Goal: Understand process/instructions

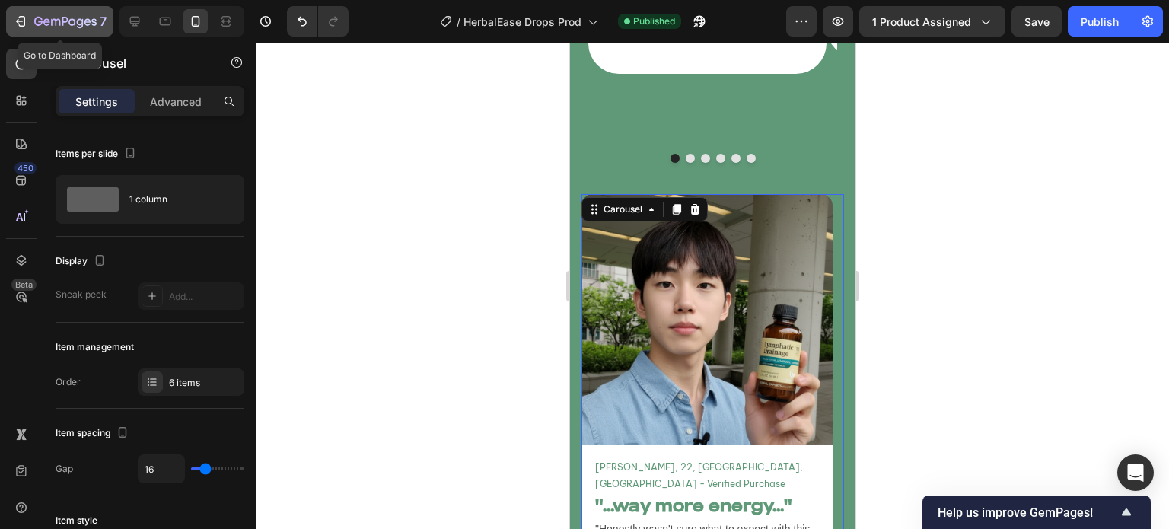
click at [57, 24] on icon "button" at bounding box center [65, 22] width 62 height 13
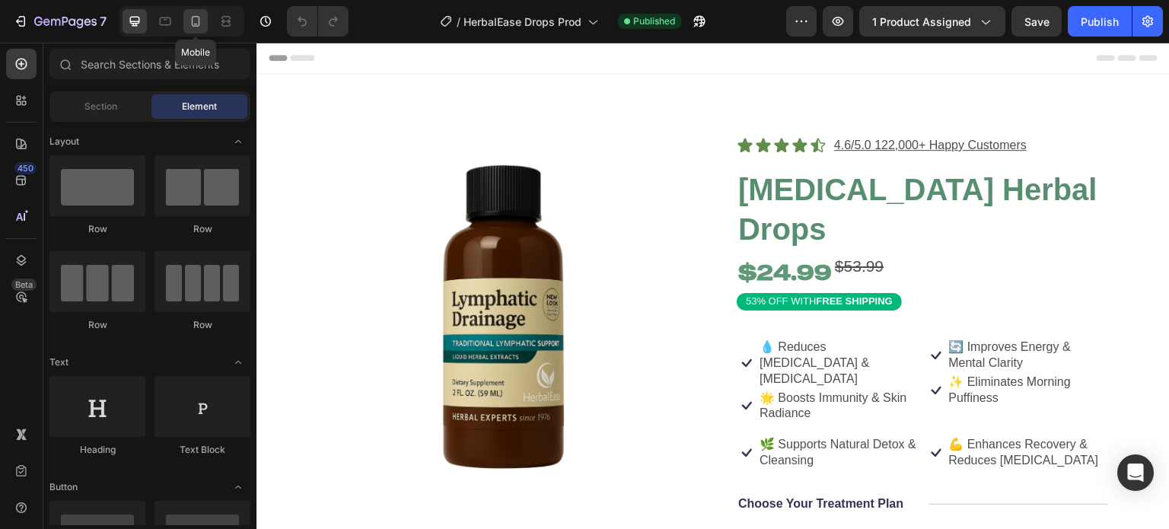
click at [192, 21] on icon at bounding box center [195, 21] width 15 height 15
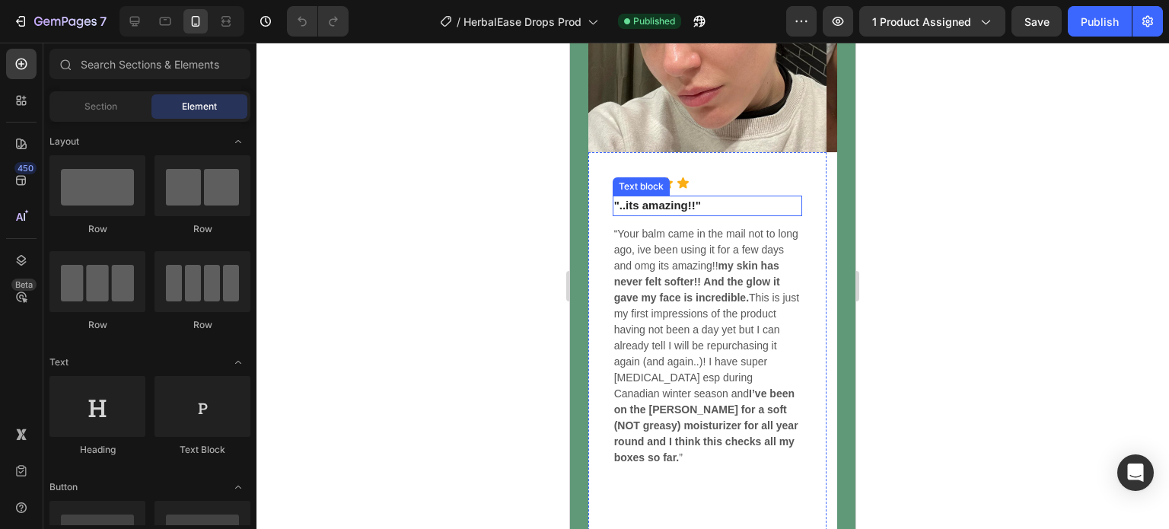
scroll to position [5707, 0]
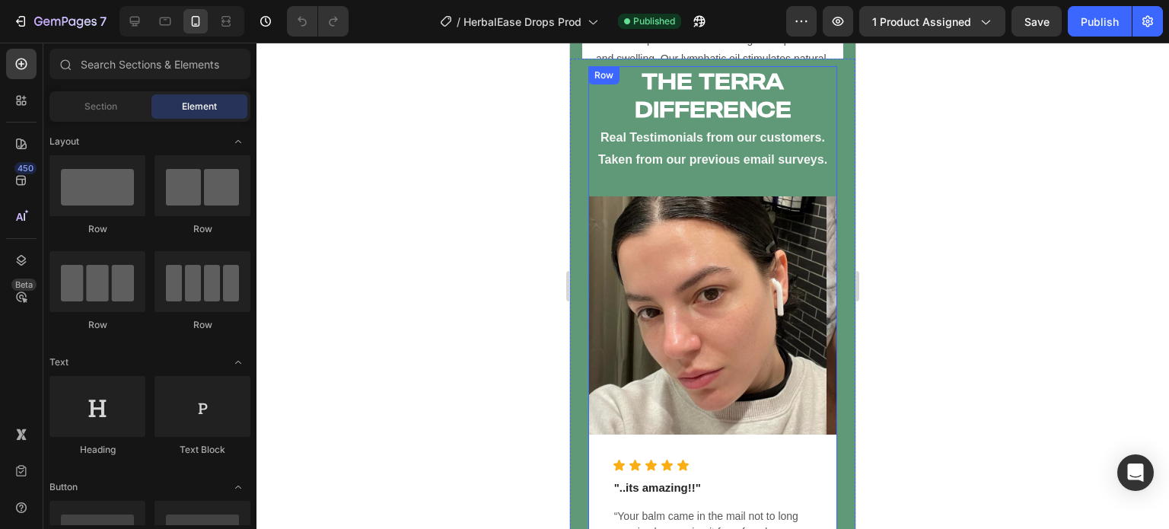
click at [723, 181] on div "THE TERRA DIFFERENCE Heading Real Testimonials from our customers. Taken from o…" at bounding box center [714, 124] width 250 height 117
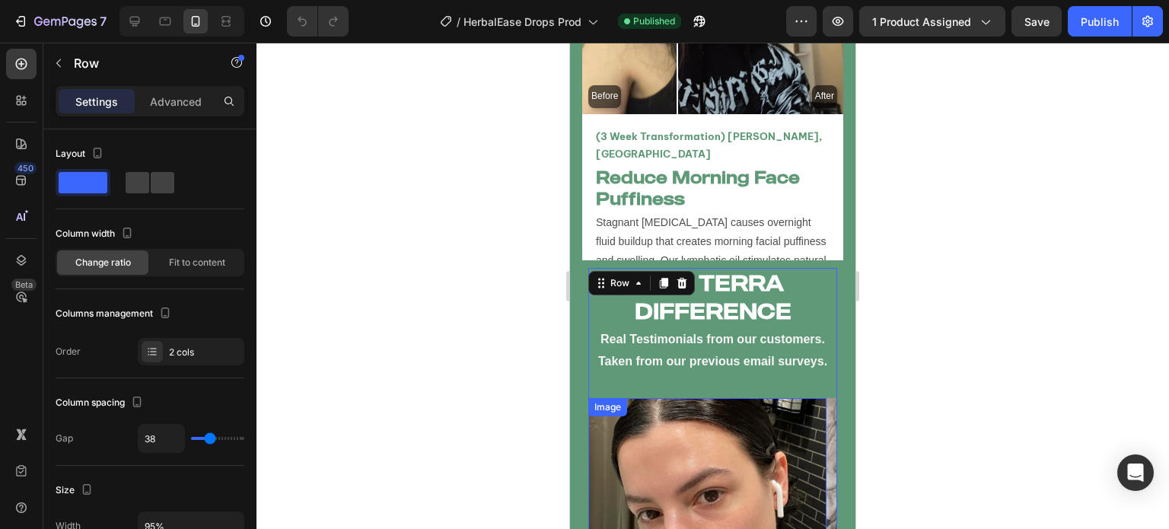
scroll to position [5506, 0]
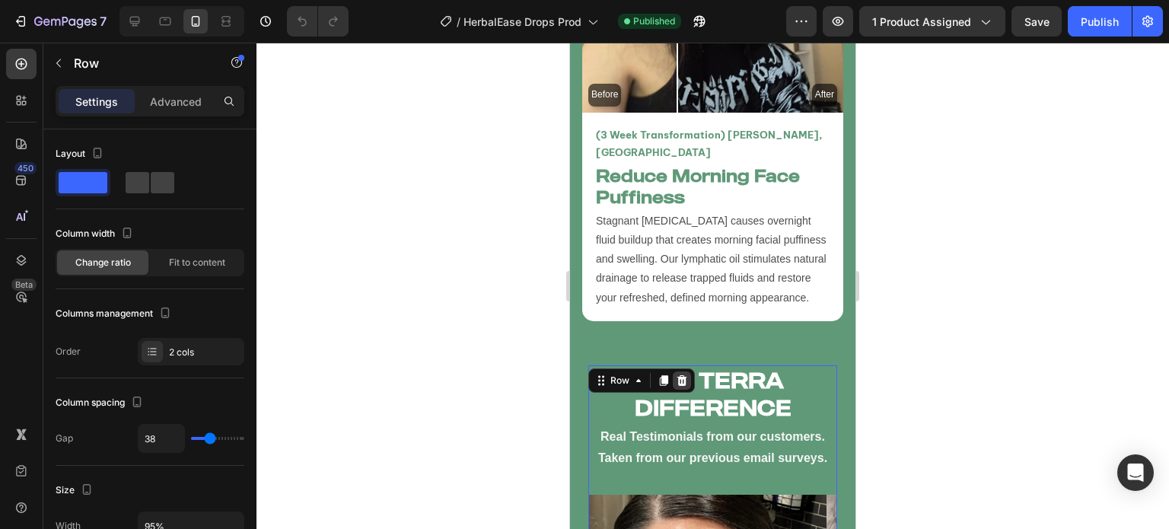
click at [677, 375] on icon at bounding box center [682, 381] width 12 height 12
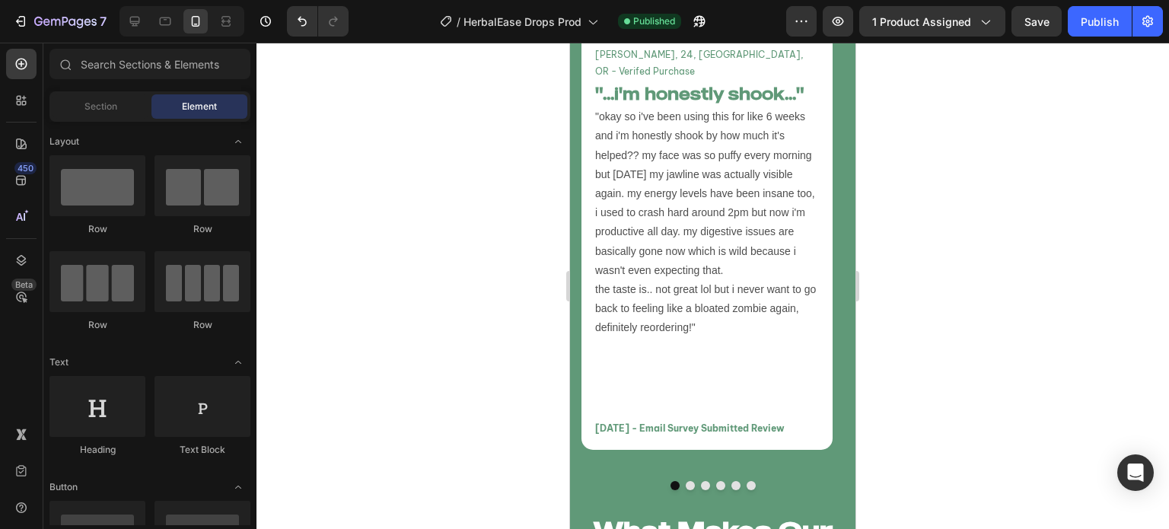
scroll to position [6045, 0]
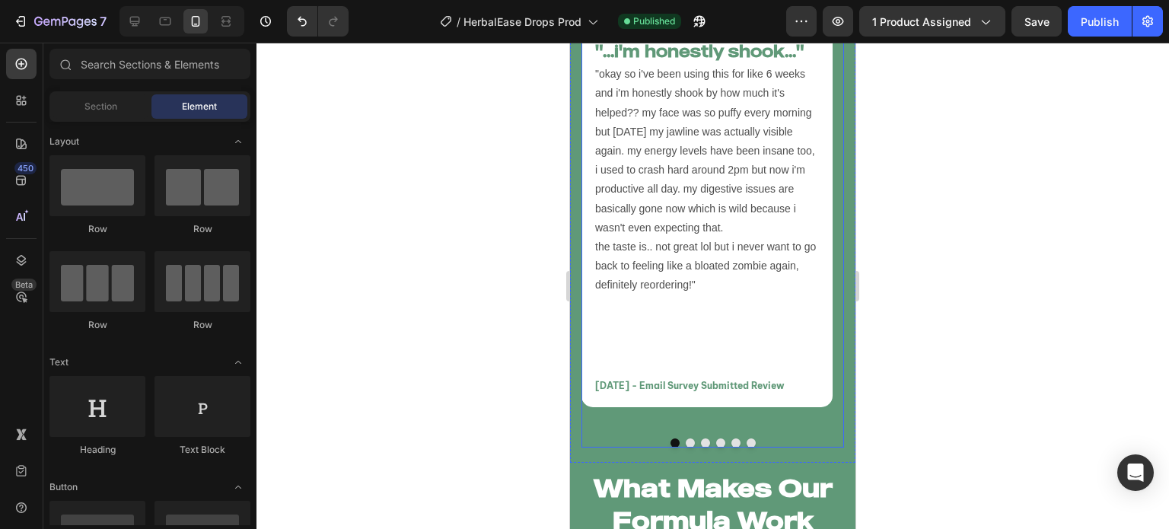
click at [686, 439] on button "Dot" at bounding box center [690, 443] width 9 height 9
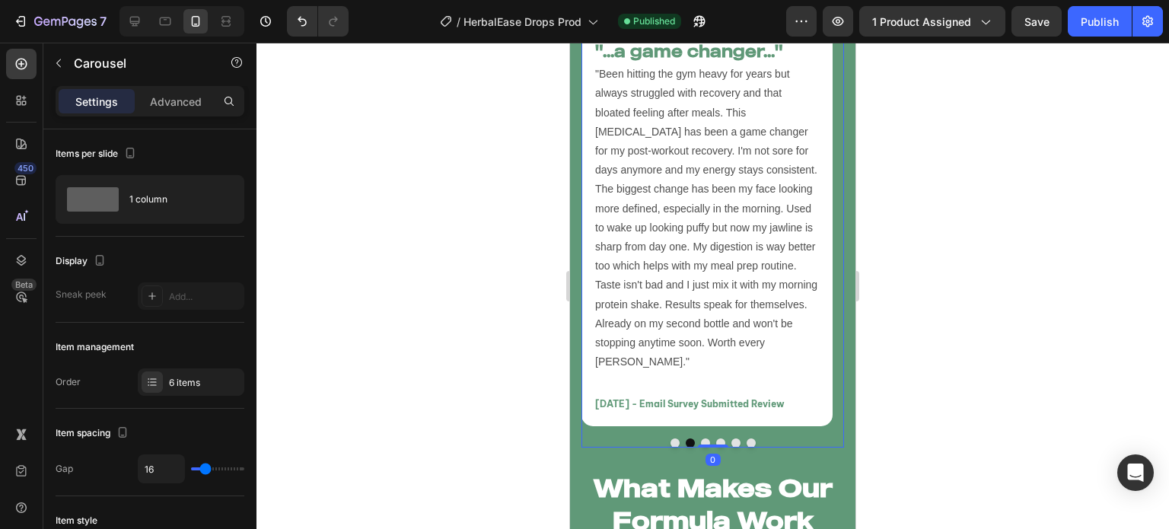
click at [701, 439] on button "Dot" at bounding box center [705, 443] width 9 height 9
click at [719, 439] on button "Dot" at bounding box center [720, 443] width 9 height 9
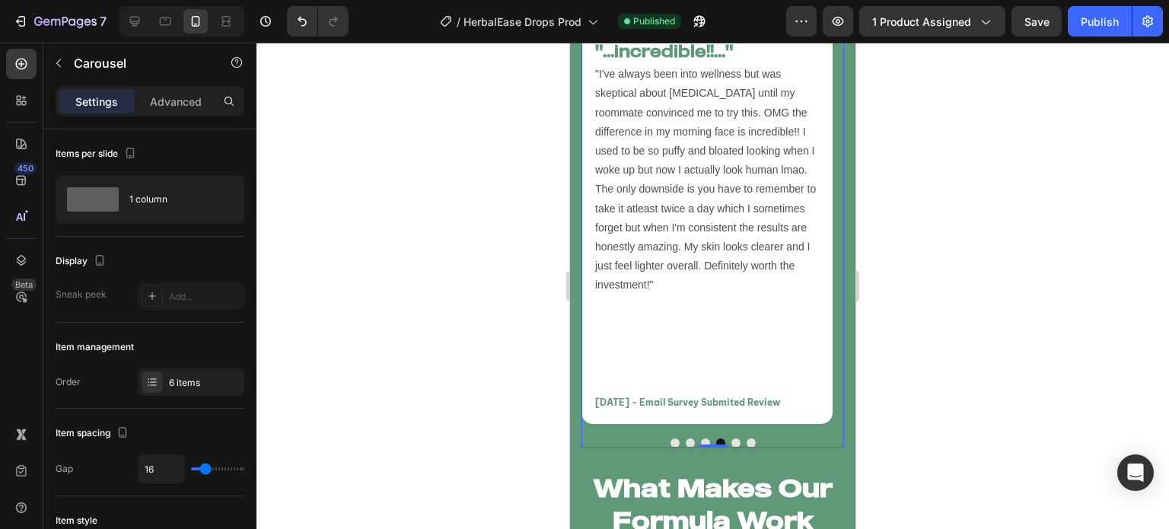
click at [747, 439] on button "Dot" at bounding box center [751, 443] width 9 height 9
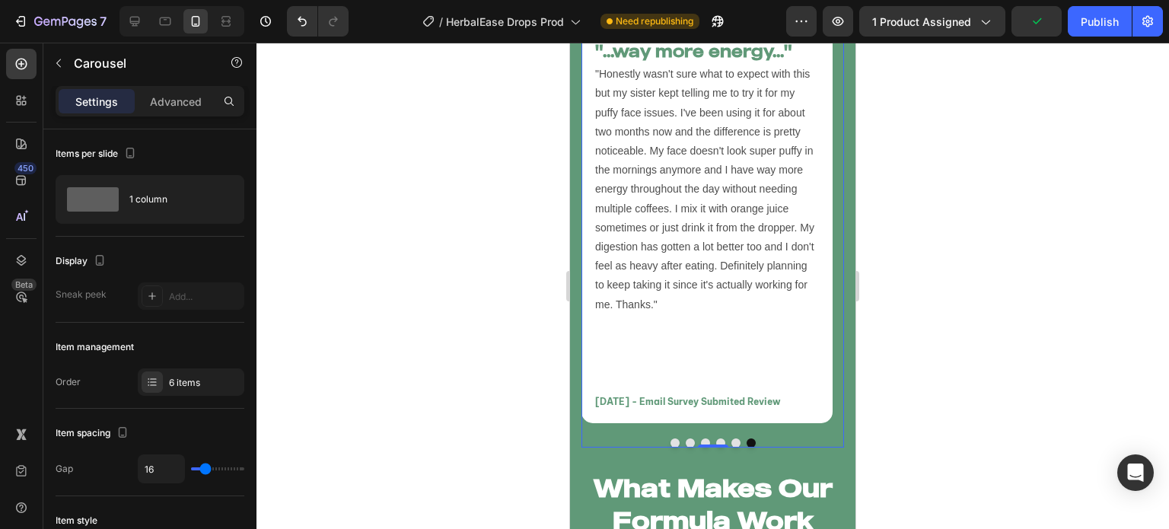
click at [671, 439] on button "Dot" at bounding box center [675, 443] width 9 height 9
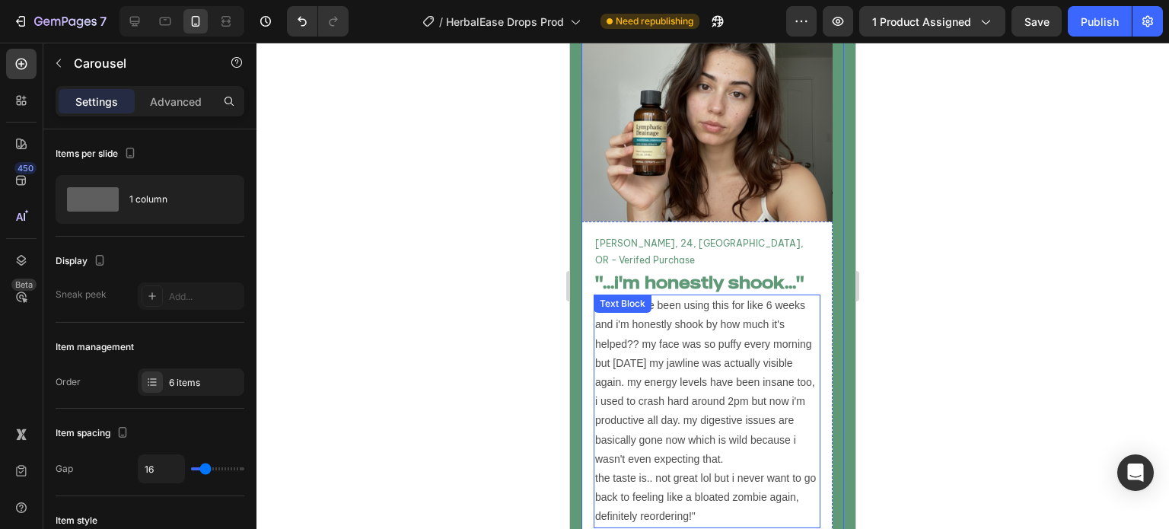
scroll to position [5805, 0]
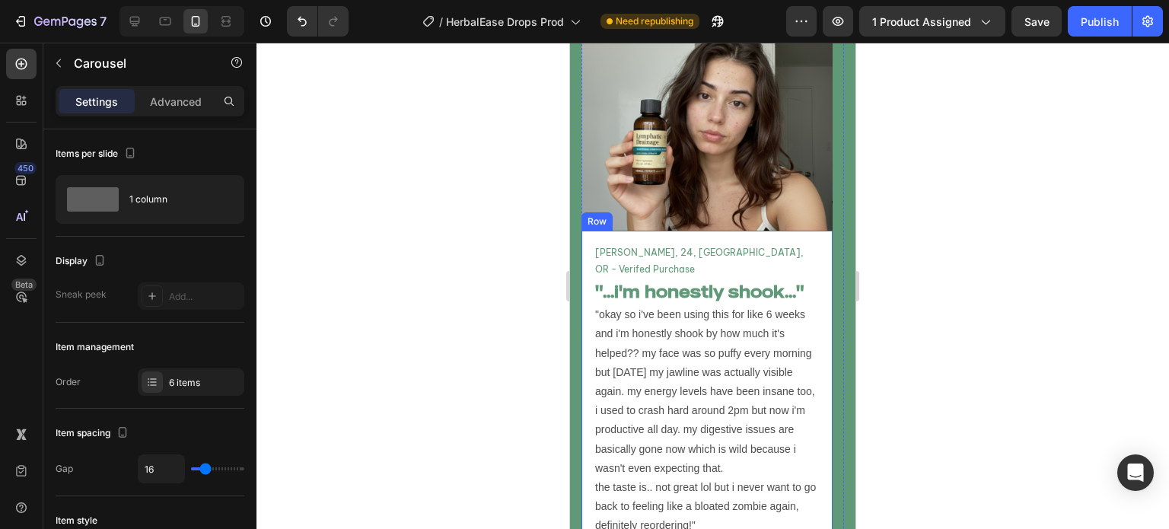
click at [686, 237] on div "[PERSON_NAME], 24, [GEOGRAPHIC_DATA], OR - Verifed Purchase Text Block "...i'm …" at bounding box center [707, 439] width 251 height 417
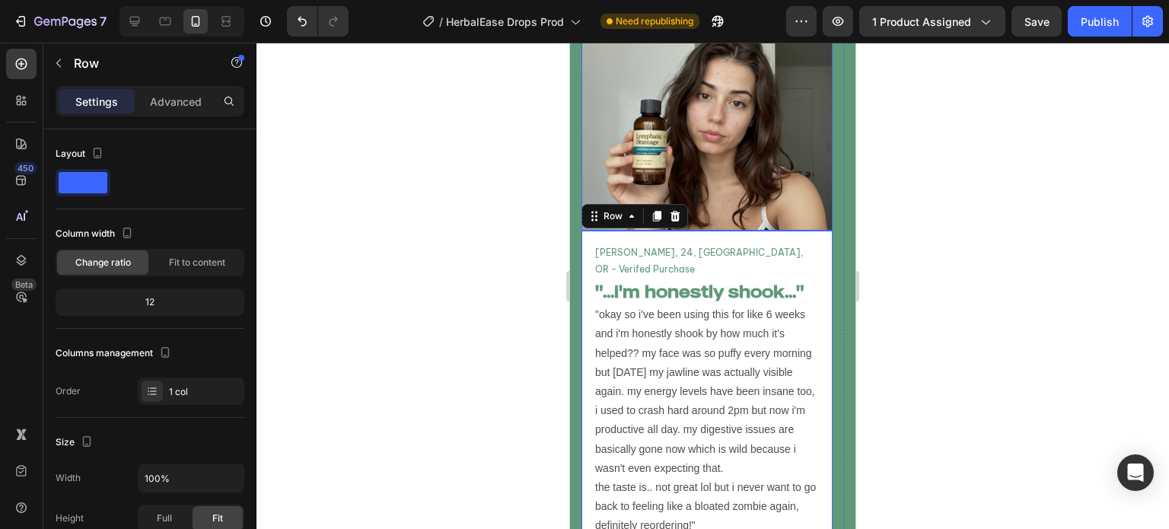
click at [756, 206] on img at bounding box center [707, 104] width 251 height 251
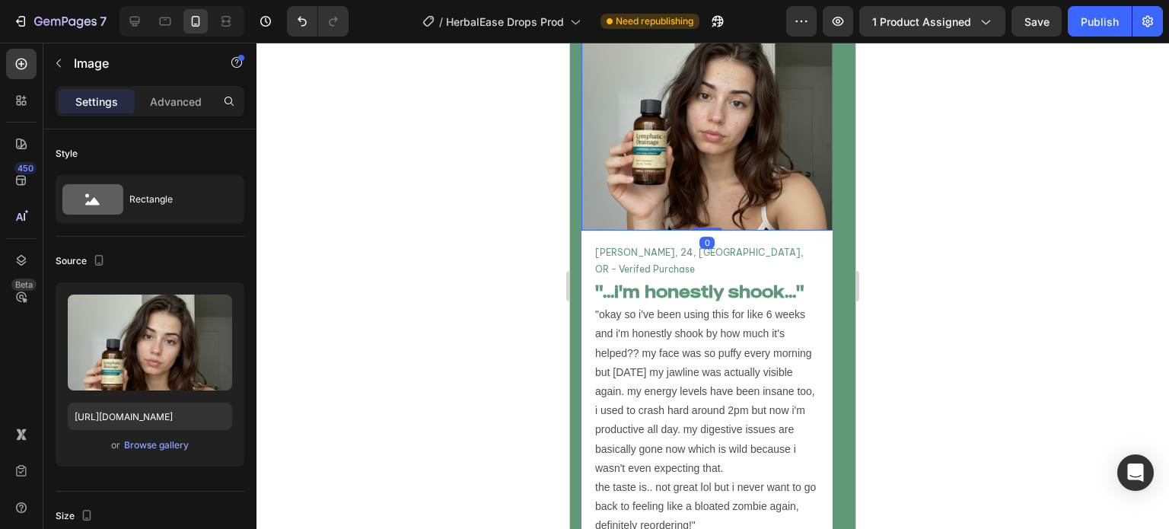
scroll to position [5723, 0]
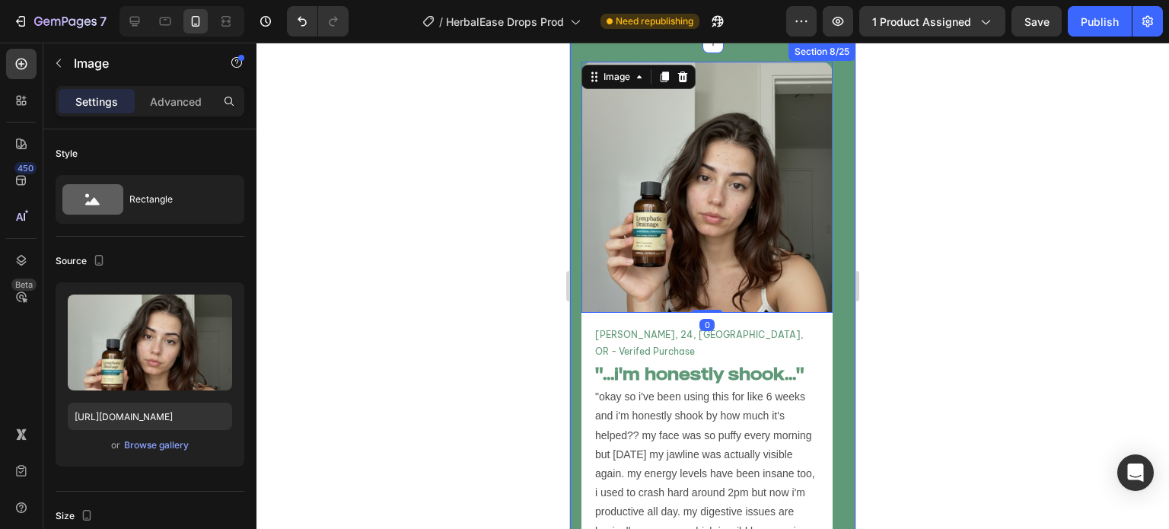
click at [840, 166] on div "Image 0 [PERSON_NAME], 24, [GEOGRAPHIC_DATA], OR - Verifed Purchase Text Block …" at bounding box center [713, 414] width 286 height 743
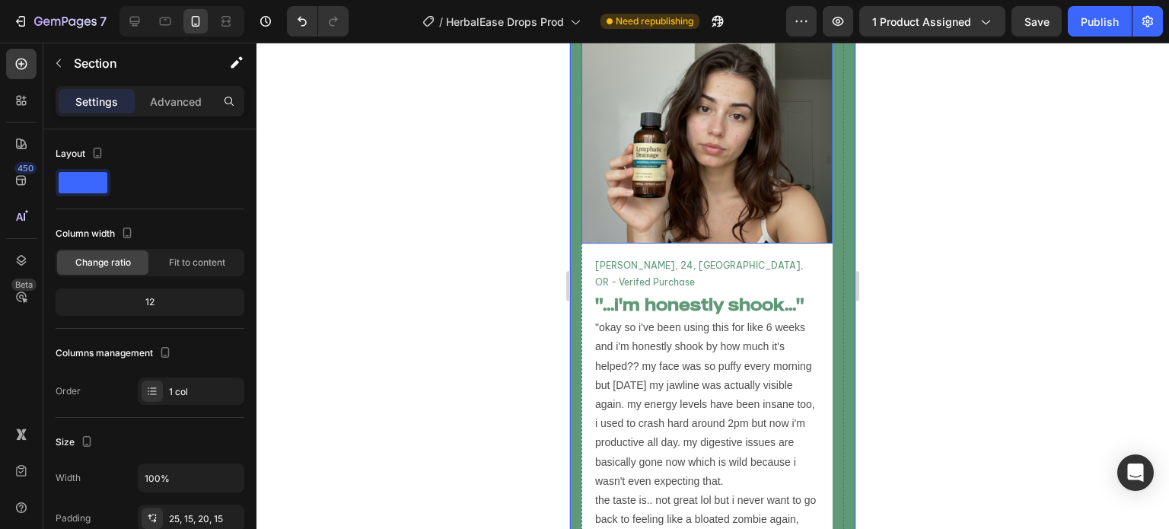
scroll to position [5808, 0]
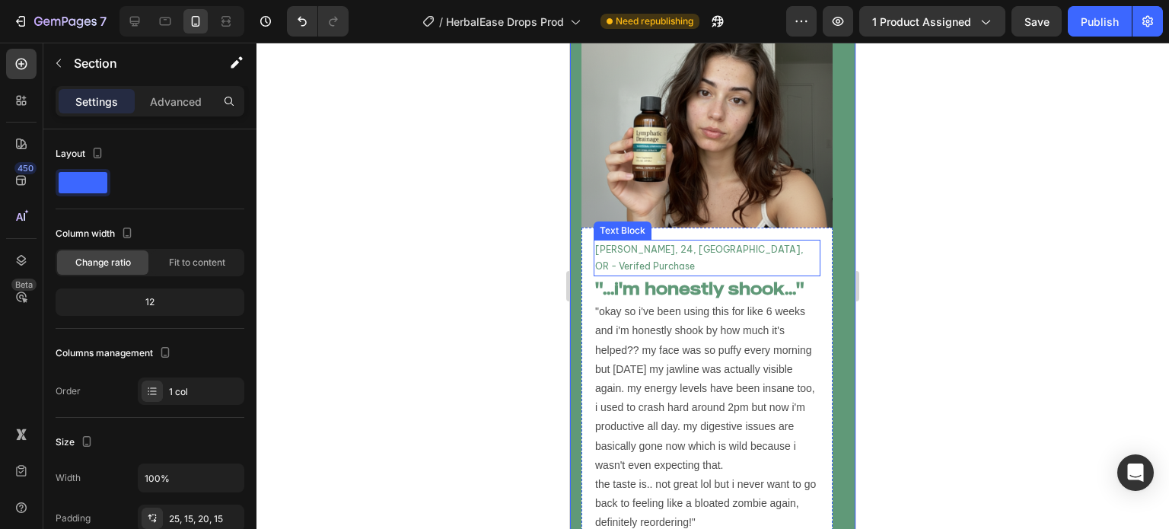
click at [734, 249] on p "[PERSON_NAME], 24, [GEOGRAPHIC_DATA], OR - Verifed Purchase" at bounding box center [707, 257] width 224 height 33
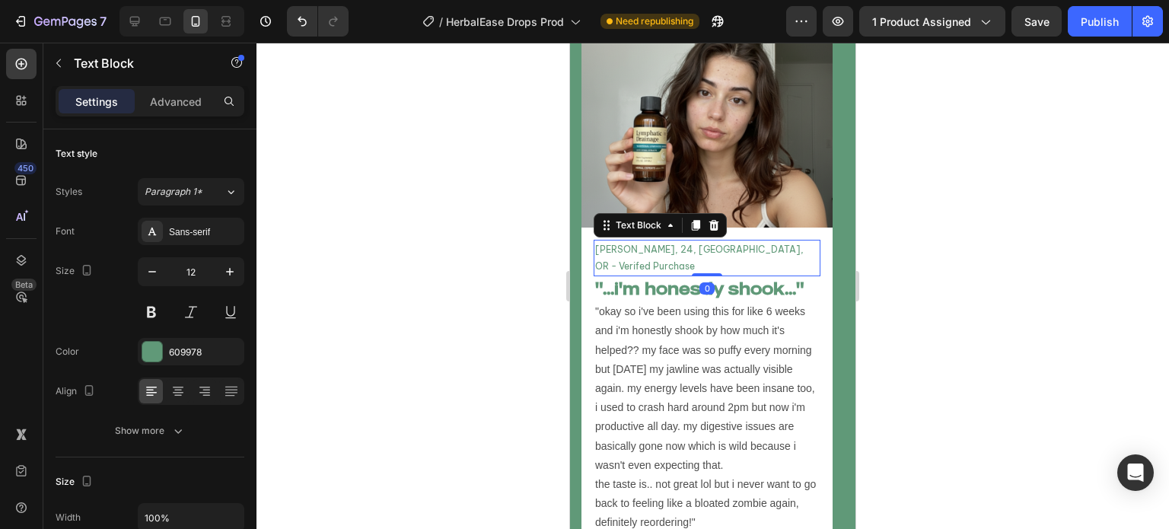
click at [734, 249] on p "[PERSON_NAME], 24, [GEOGRAPHIC_DATA], OR - Verifed Purchase" at bounding box center [707, 257] width 224 height 33
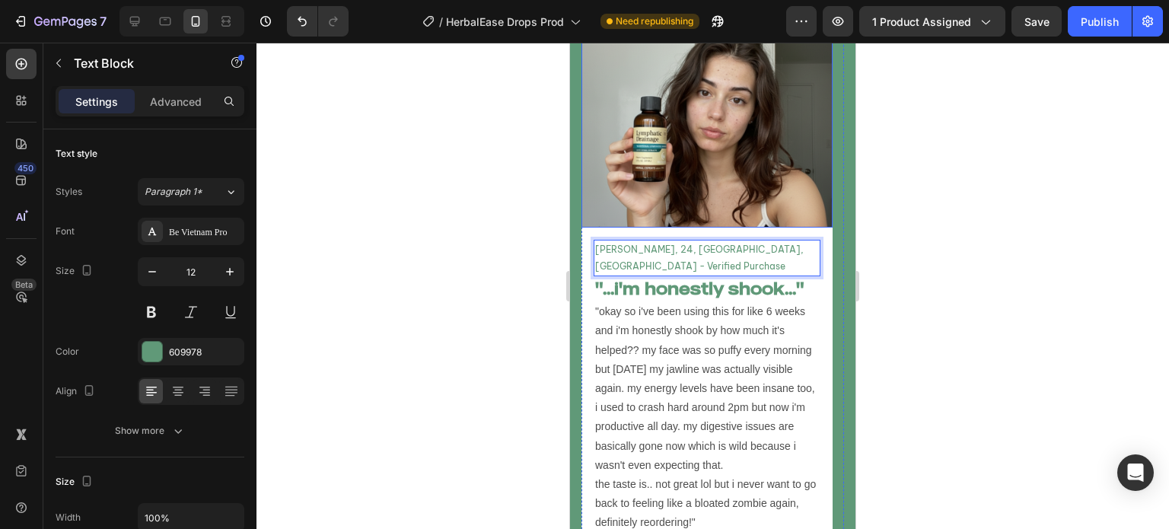
click at [824, 172] on img at bounding box center [707, 101] width 251 height 251
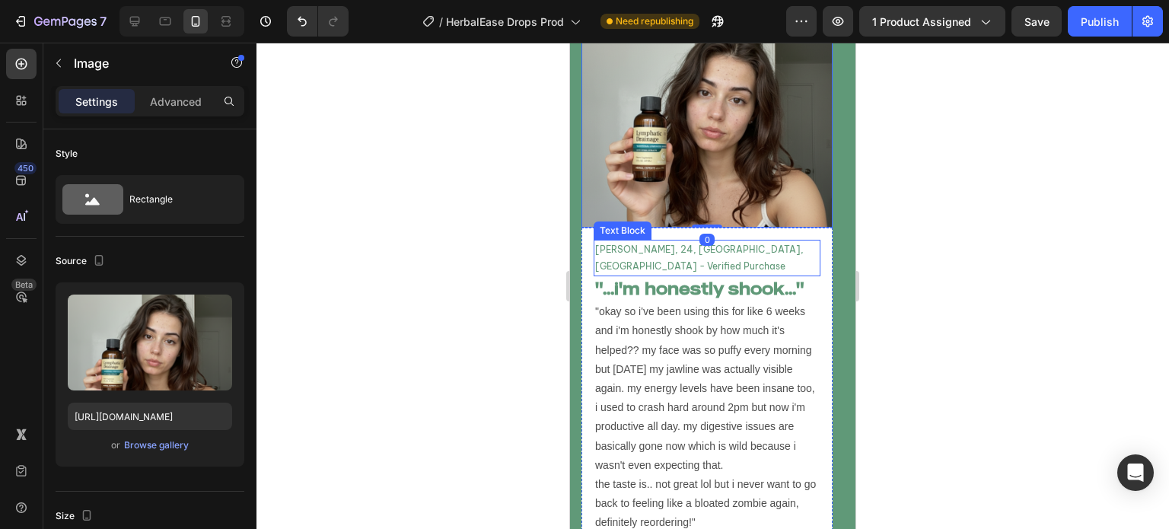
click at [729, 250] on p "[PERSON_NAME], 24, [GEOGRAPHIC_DATA], [GEOGRAPHIC_DATA] - Verified Purchase" at bounding box center [707, 257] width 224 height 33
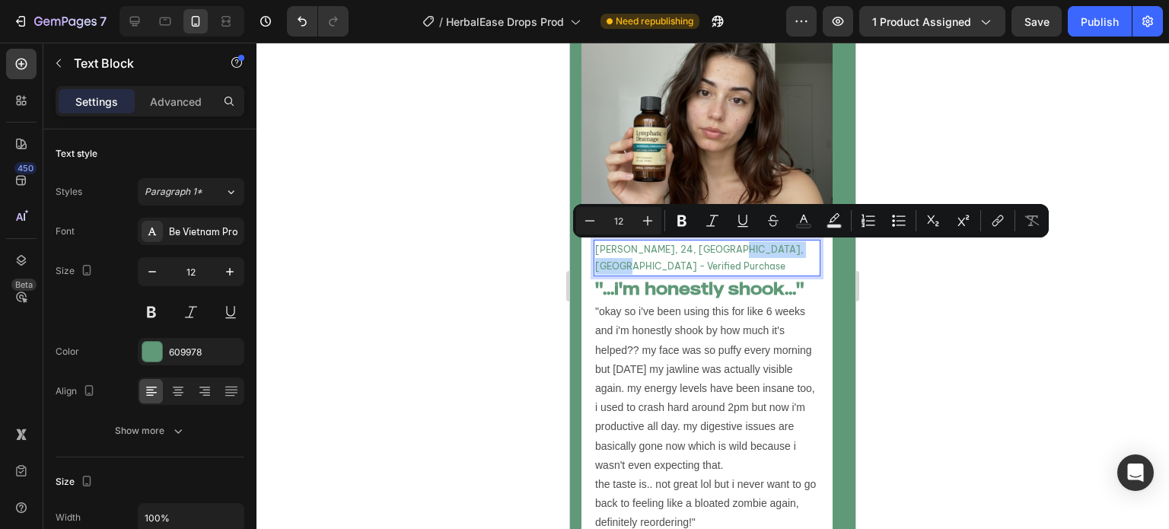
drag, startPoint x: 722, startPoint y: 250, endPoint x: 801, endPoint y: 246, distance: 79.3
click at [801, 246] on p "[PERSON_NAME], 24, [GEOGRAPHIC_DATA], [GEOGRAPHIC_DATA] - Verified Purchase" at bounding box center [707, 257] width 224 height 33
click at [681, 215] on icon "Editor contextual toolbar" at bounding box center [682, 220] width 15 height 15
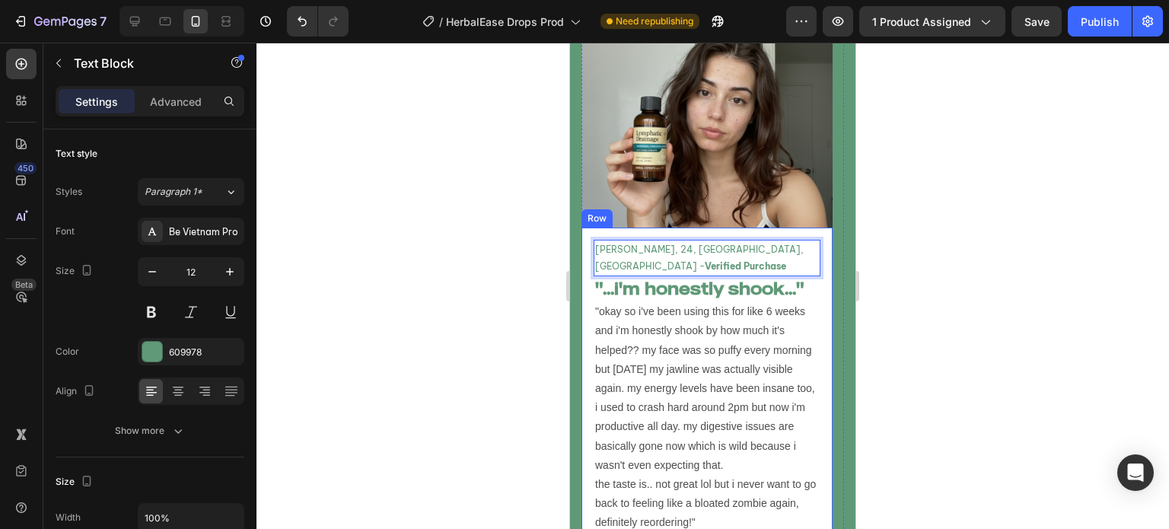
click at [538, 245] on div at bounding box center [713, 286] width 913 height 487
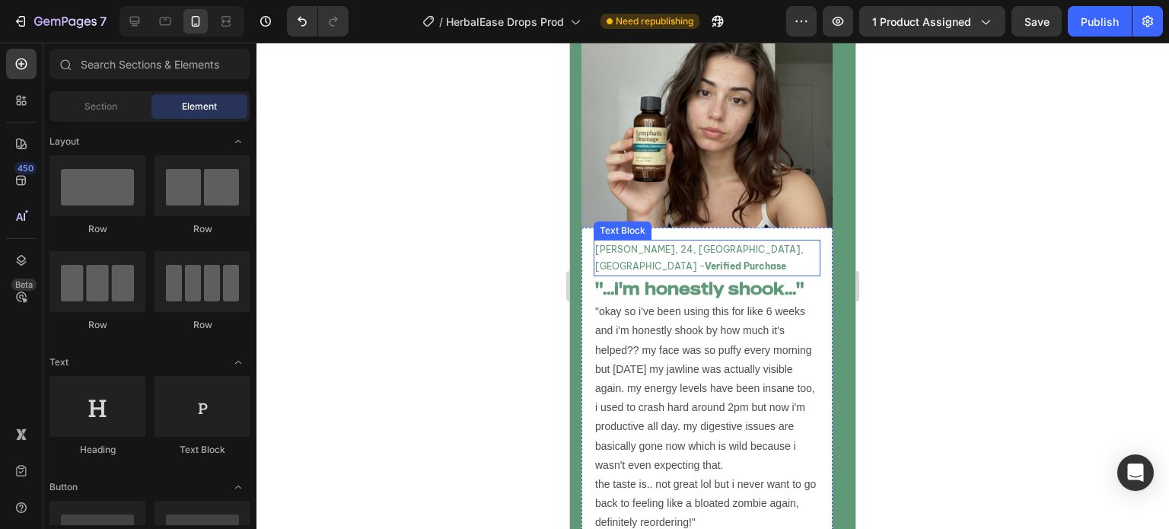
click at [688, 242] on p "[PERSON_NAME], 24, [GEOGRAPHIC_DATA], [GEOGRAPHIC_DATA] - Verified Purchase" at bounding box center [707, 257] width 224 height 33
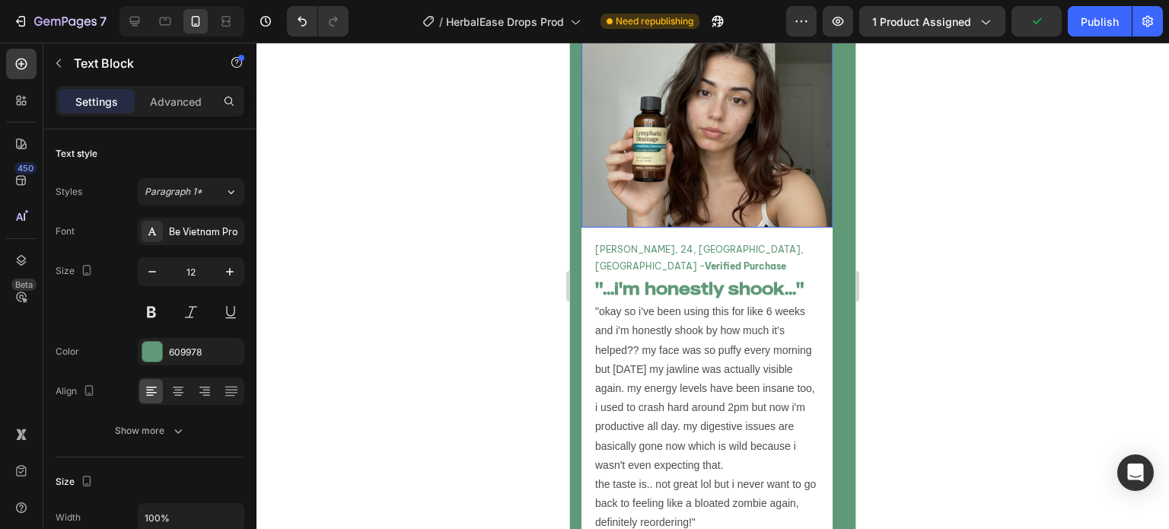
click at [828, 207] on img at bounding box center [707, 101] width 251 height 251
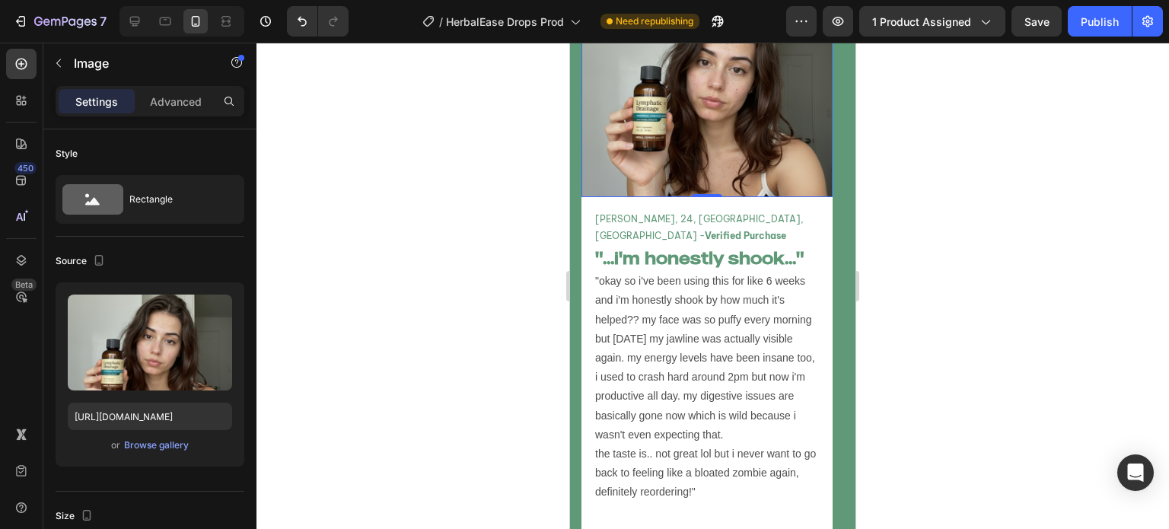
scroll to position [5846, 0]
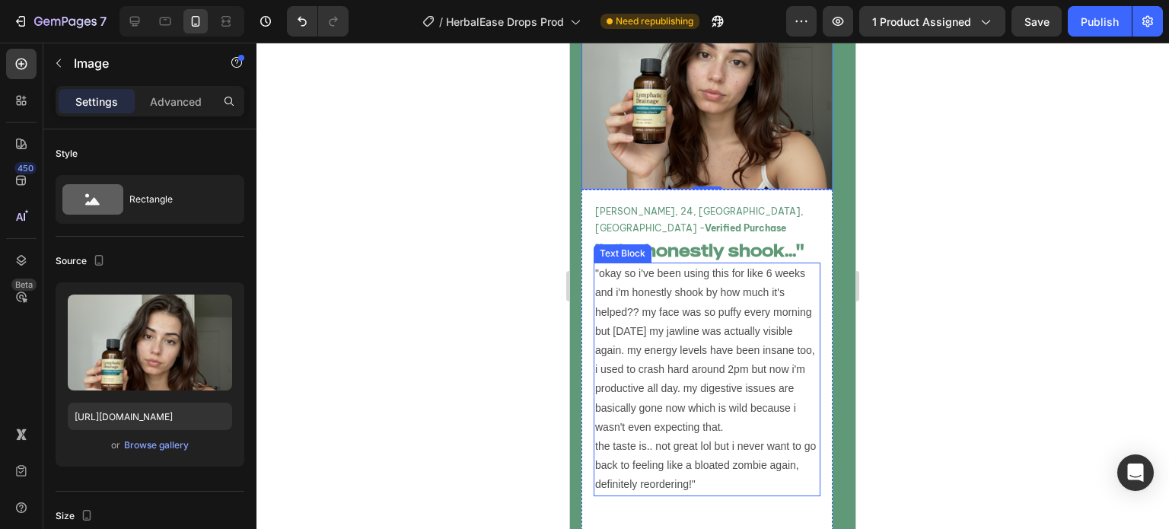
click at [642, 292] on p ""okay so i've been using this for like 6 weeks and i'm honestly shook by how mu…" at bounding box center [707, 379] width 224 height 230
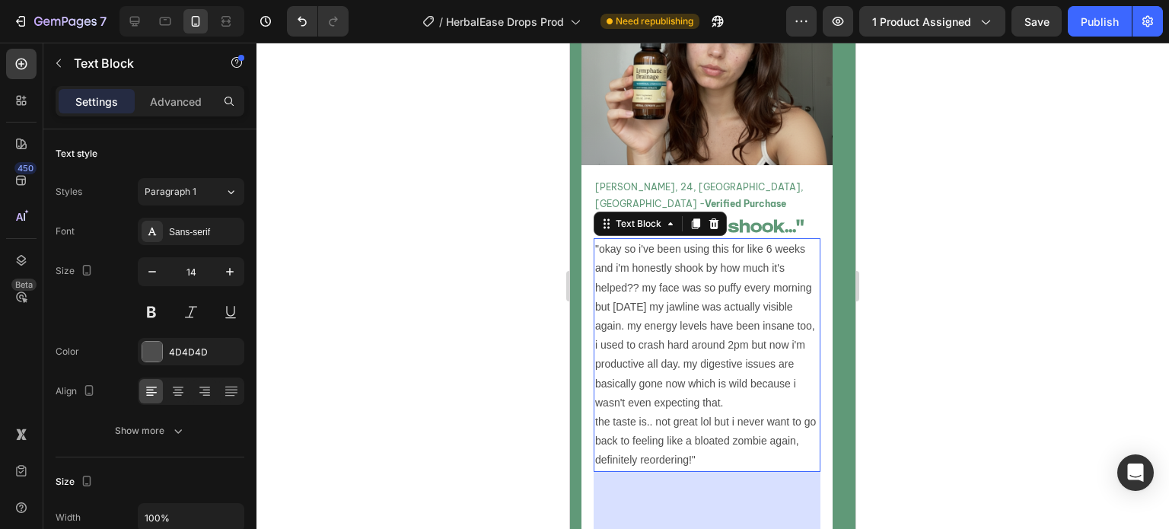
scroll to position [5875, 0]
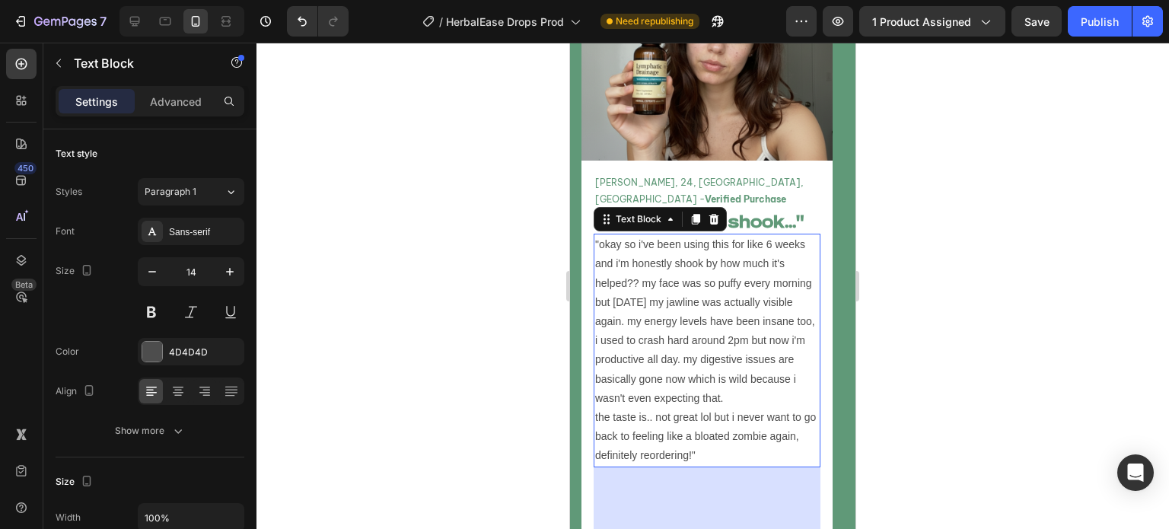
click at [655, 400] on p ""okay so i've been using this for like 6 weeks and i'm honestly shook by how mu…" at bounding box center [707, 350] width 224 height 230
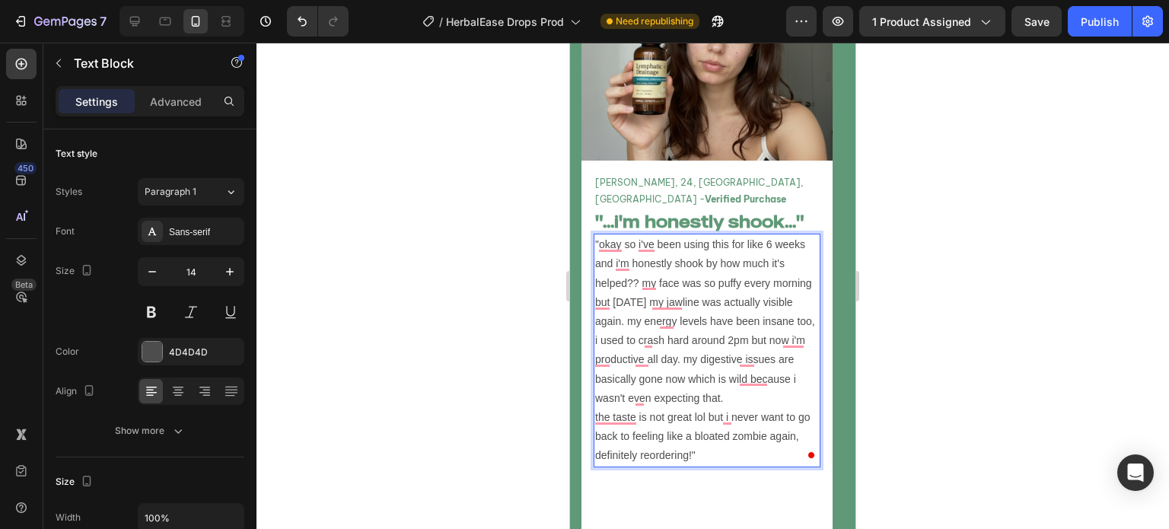
click at [694, 402] on p ""okay so i've been using this for like 6 weeks and i'm honestly shook by how mu…" at bounding box center [707, 350] width 224 height 230
click at [777, 401] on p ""okay so i've been using this for like 6 weeks and i'm honestly shook by how mu…" at bounding box center [707, 350] width 224 height 230
click at [694, 423] on p ""okay so i've been using this for like 6 weeks and i'm honestly shook by how mu…" at bounding box center [707, 350] width 224 height 230
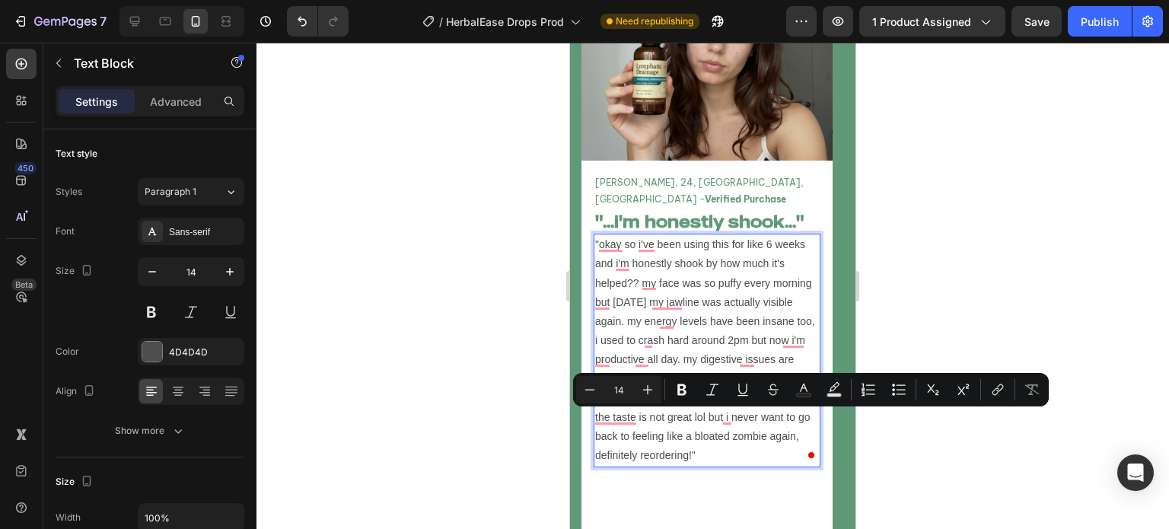
click at [689, 438] on p ""okay so i've been using this for like 6 weeks and i'm honestly shook by how mu…" at bounding box center [707, 350] width 224 height 230
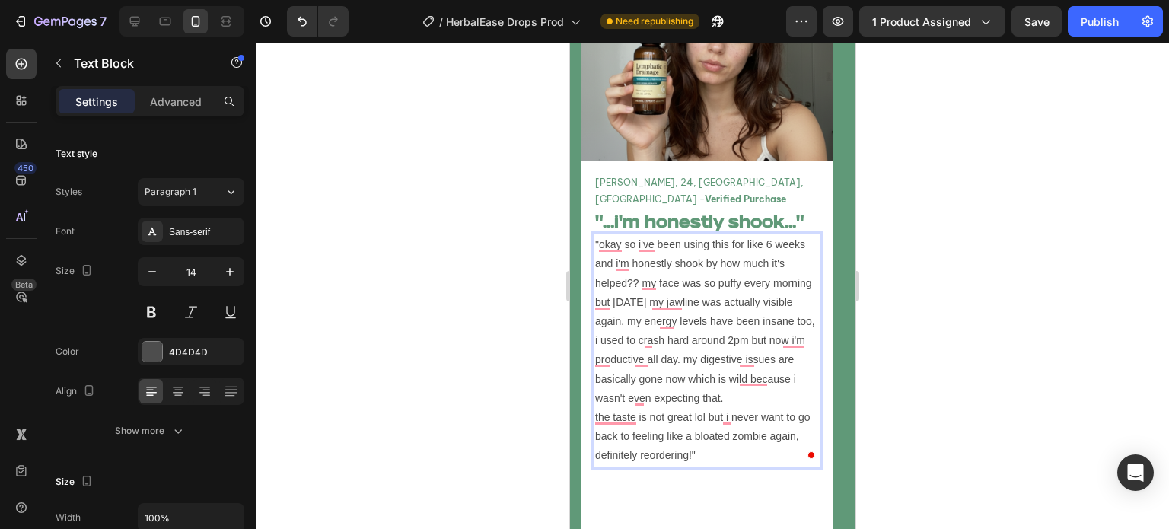
click at [690, 443] on p ""okay so i've been using this for like 6 weeks and i'm honestly shook by how mu…" at bounding box center [707, 350] width 224 height 230
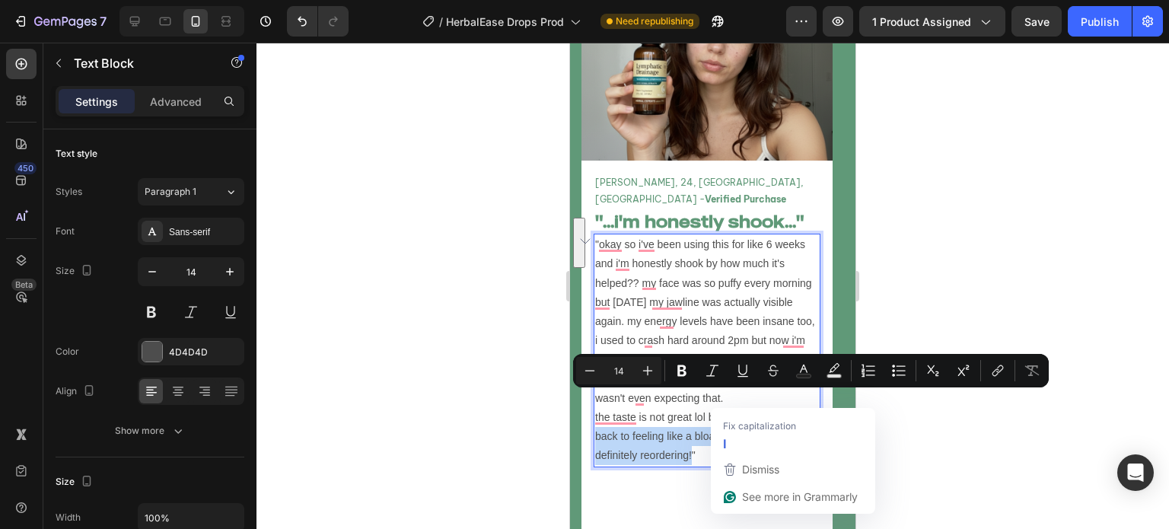
drag, startPoint x: 691, startPoint y: 442, endPoint x: 726, endPoint y: 404, distance: 51.2
click at [726, 404] on p ""okay so i've been using this for like 6 weeks and i'm honestly shook by how mu…" at bounding box center [707, 350] width 224 height 230
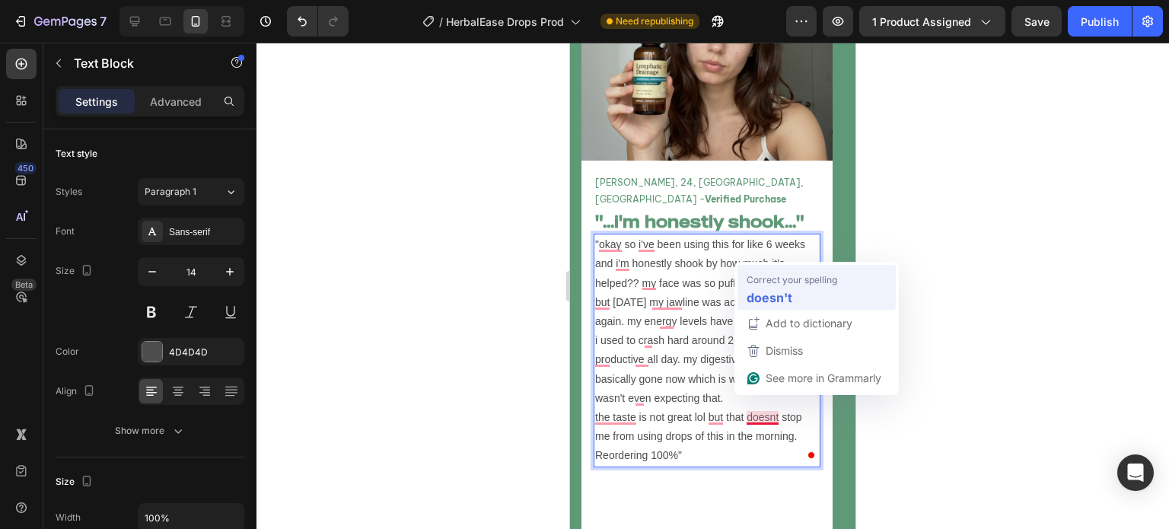
click at [797, 291] on div "doesn't" at bounding box center [817, 298] width 146 height 24
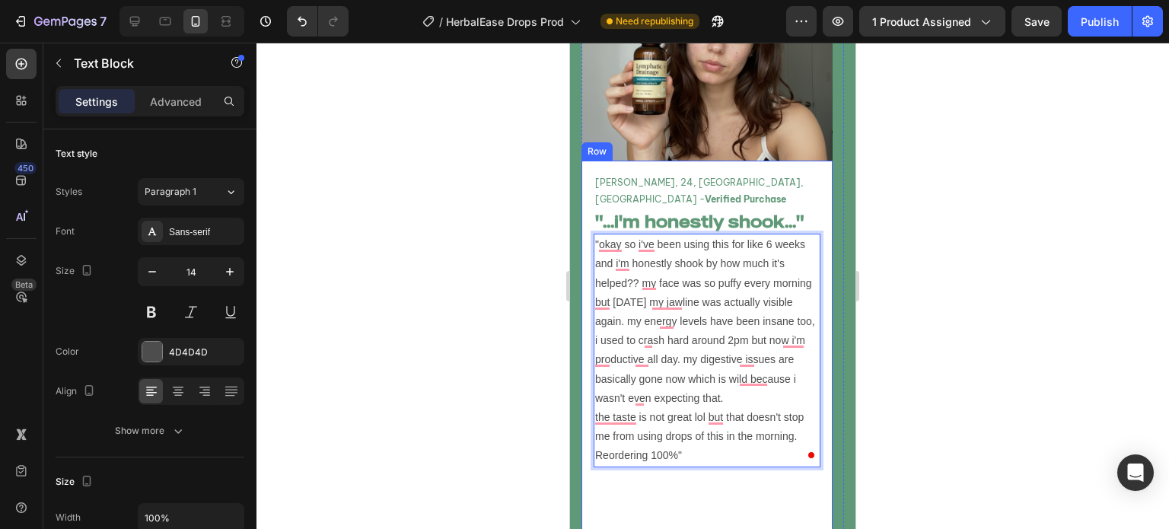
click at [831, 423] on div "[PERSON_NAME], 24, [GEOGRAPHIC_DATA], [GEOGRAPHIC_DATA] - Verified Purchase Tex…" at bounding box center [707, 369] width 251 height 417
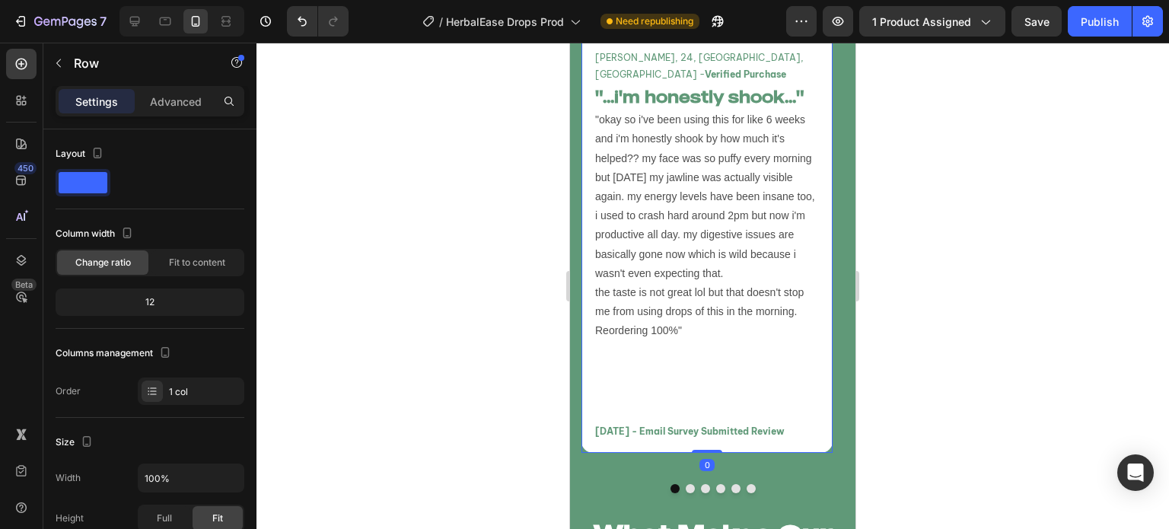
scroll to position [6000, 0]
click at [713, 203] on p ""okay so i've been using this for like 6 weeks and i'm honestly shook by how mu…" at bounding box center [707, 225] width 224 height 230
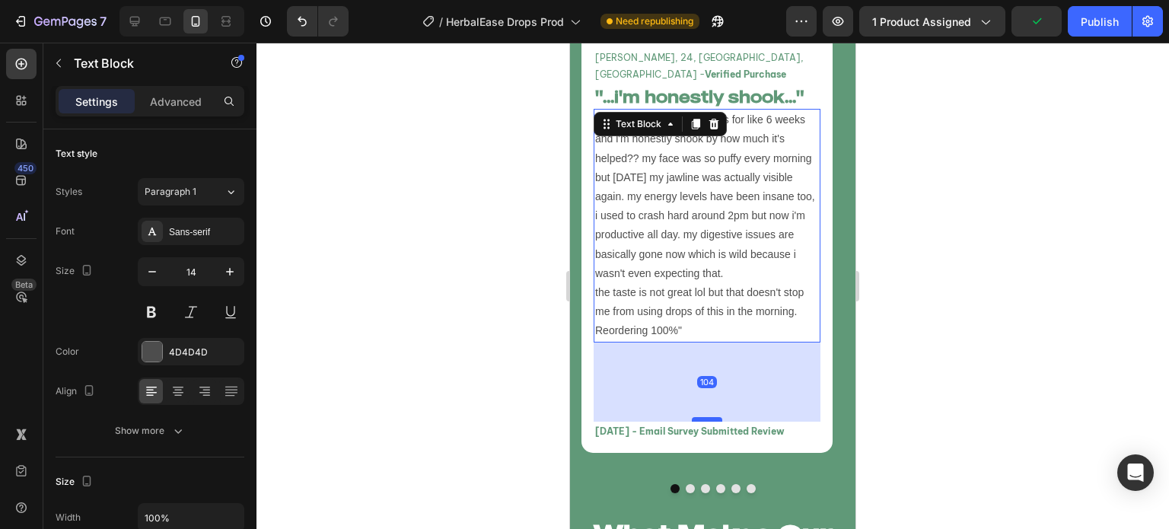
click at [707, 417] on div at bounding box center [707, 419] width 30 height 5
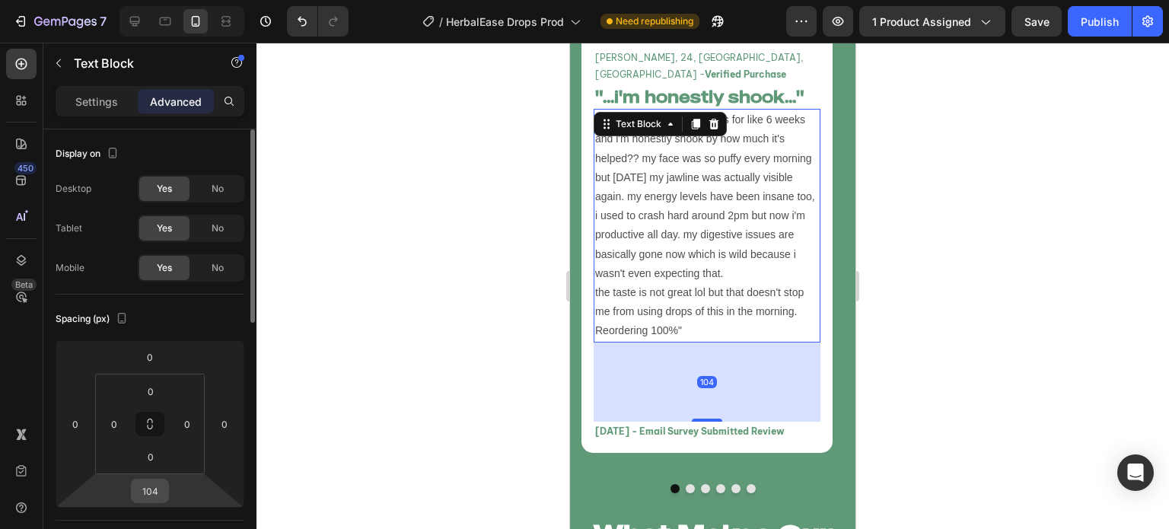
click at [149, 495] on input "104" at bounding box center [150, 491] width 30 height 23
type input "104"
click at [531, 426] on div at bounding box center [713, 286] width 913 height 487
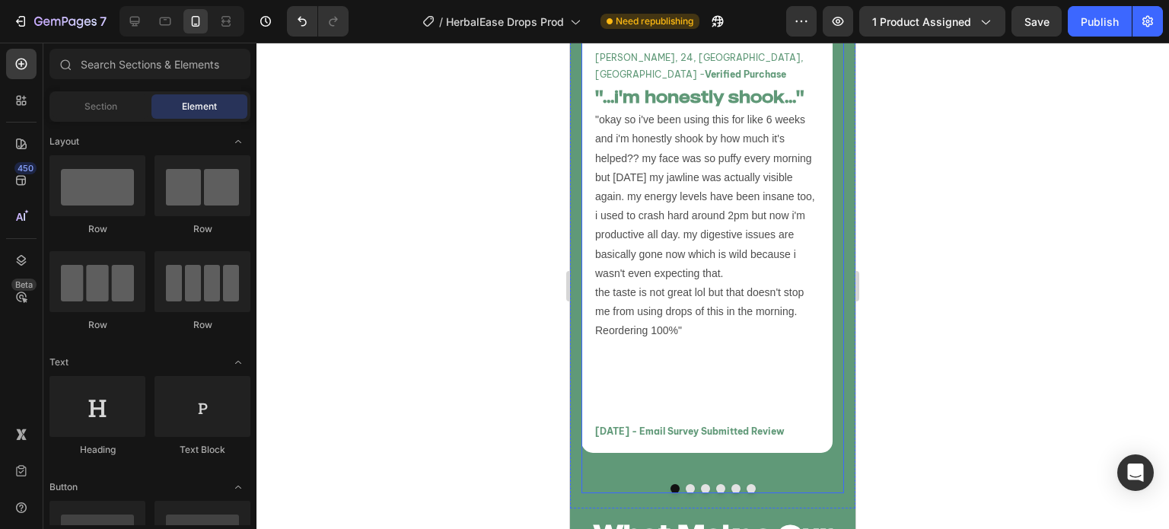
click at [686, 484] on button "Dot" at bounding box center [690, 488] width 9 height 9
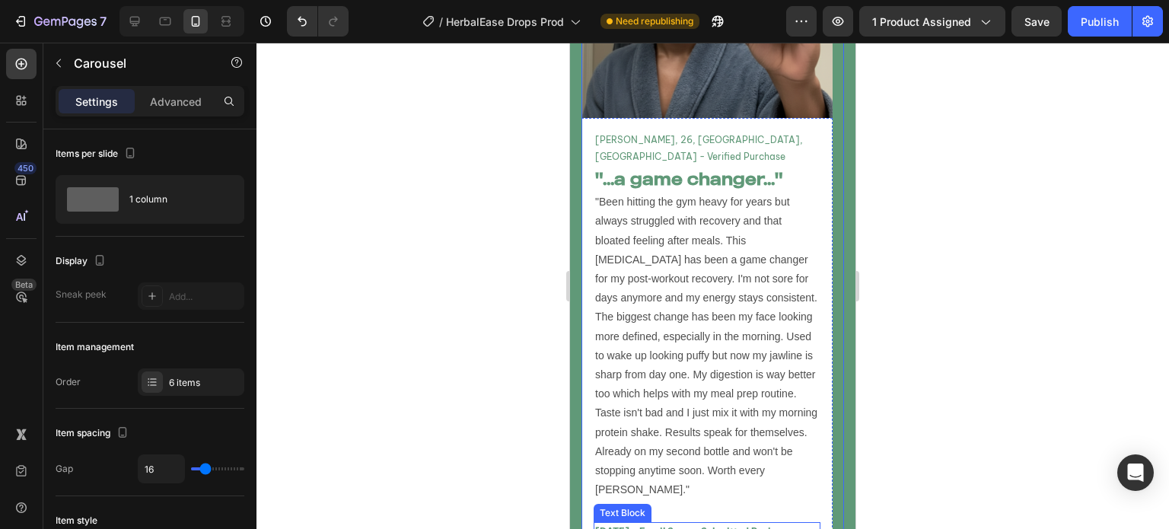
scroll to position [5917, 0]
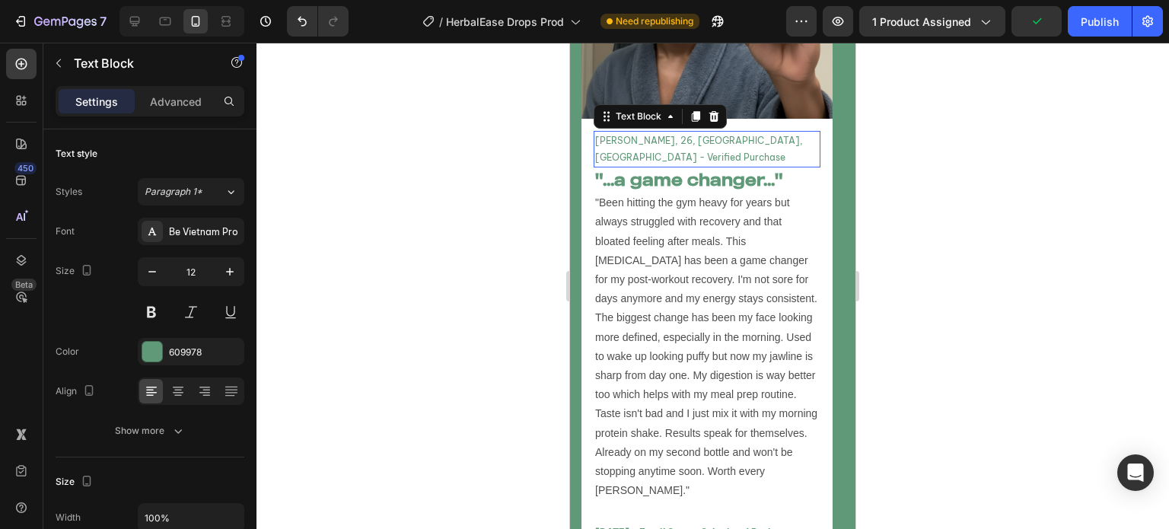
click at [773, 139] on p "[PERSON_NAME], 26, [GEOGRAPHIC_DATA], [GEOGRAPHIC_DATA] - Verified Purchase" at bounding box center [707, 148] width 224 height 33
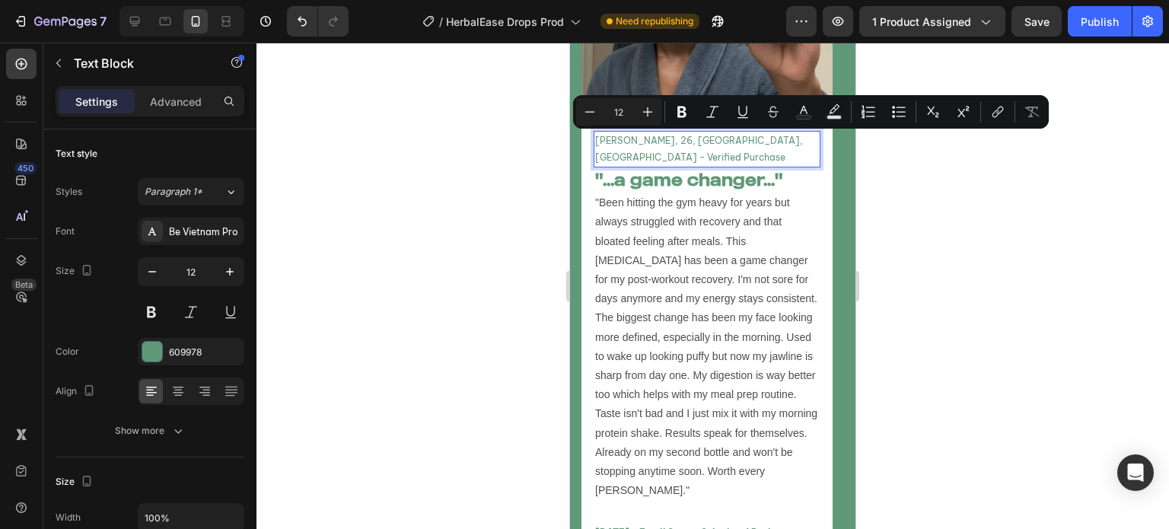
click at [731, 140] on p "[PERSON_NAME], 26, [GEOGRAPHIC_DATA], [GEOGRAPHIC_DATA] - Verified Purchase" at bounding box center [707, 148] width 224 height 33
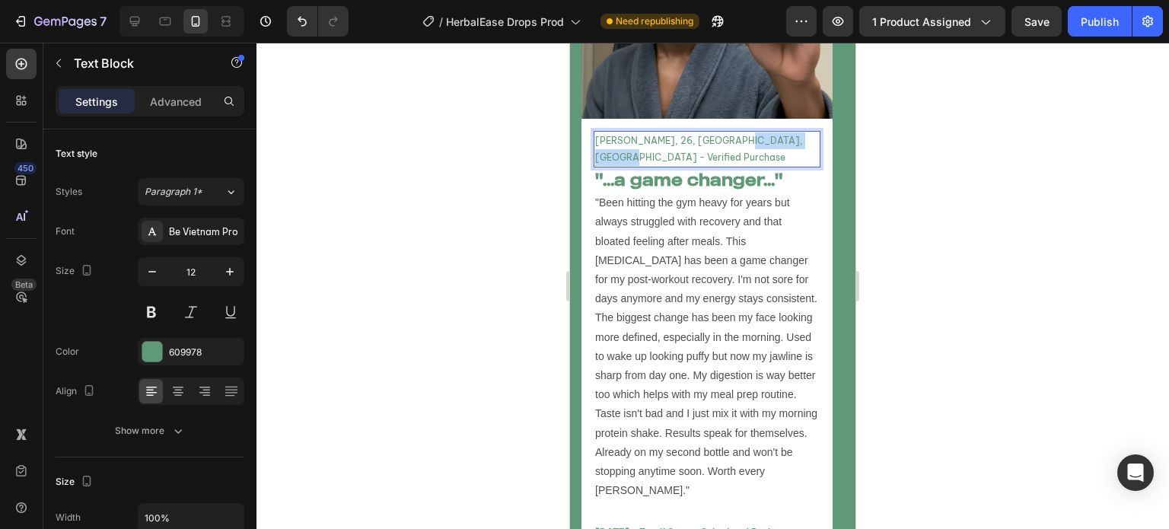
drag, startPoint x: 721, startPoint y: 139, endPoint x: 801, endPoint y: 145, distance: 80.1
click at [801, 145] on p "[PERSON_NAME], 26, [GEOGRAPHIC_DATA], [GEOGRAPHIC_DATA] - Verified Purchase" at bounding box center [707, 148] width 224 height 33
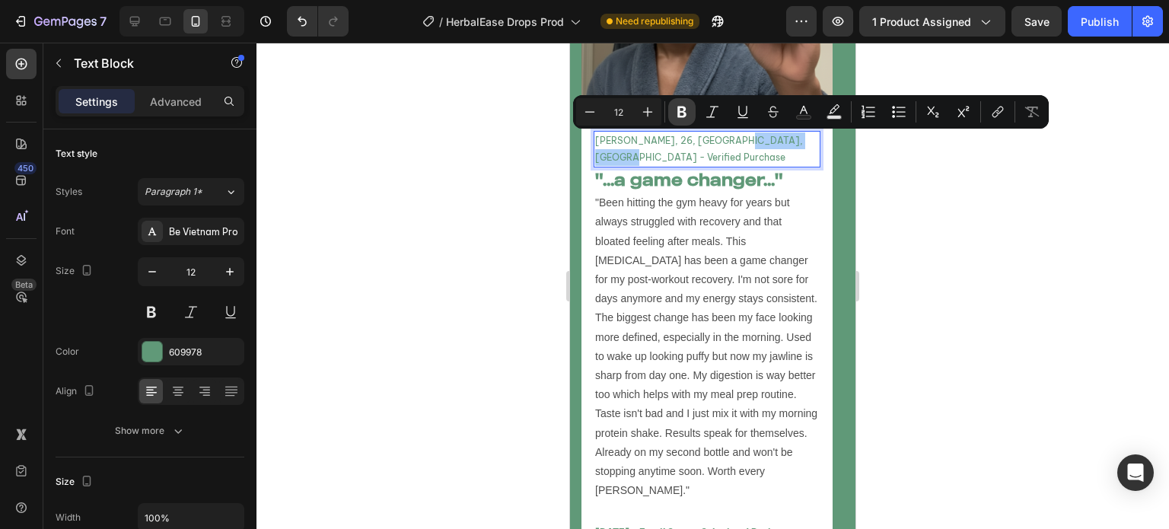
click at [675, 115] on icon "Editor contextual toolbar" at bounding box center [682, 111] width 15 height 15
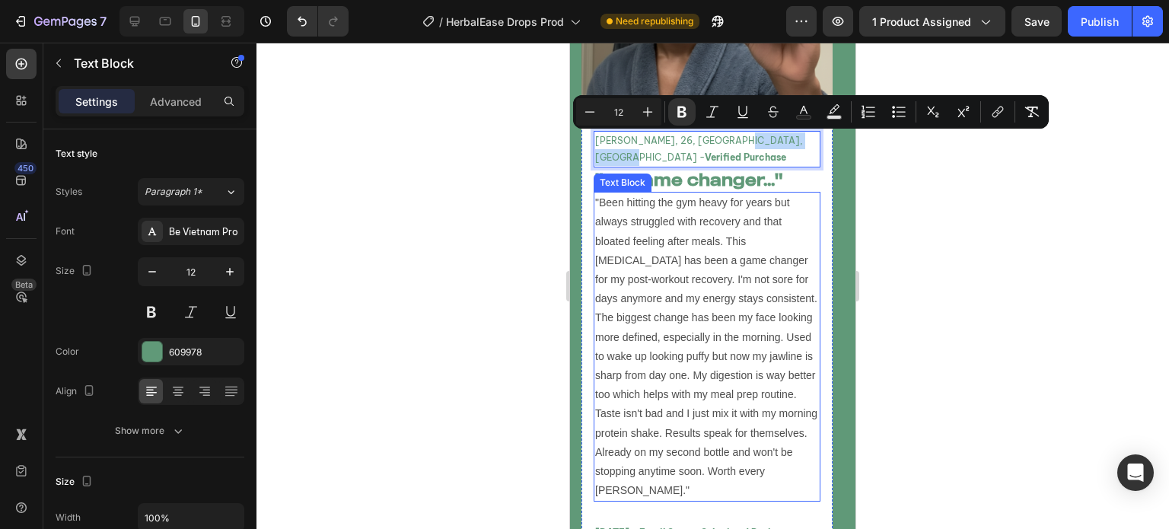
click at [688, 206] on p ""Been hitting the gym heavy for years but always struggled with recovery and th…" at bounding box center [707, 346] width 224 height 307
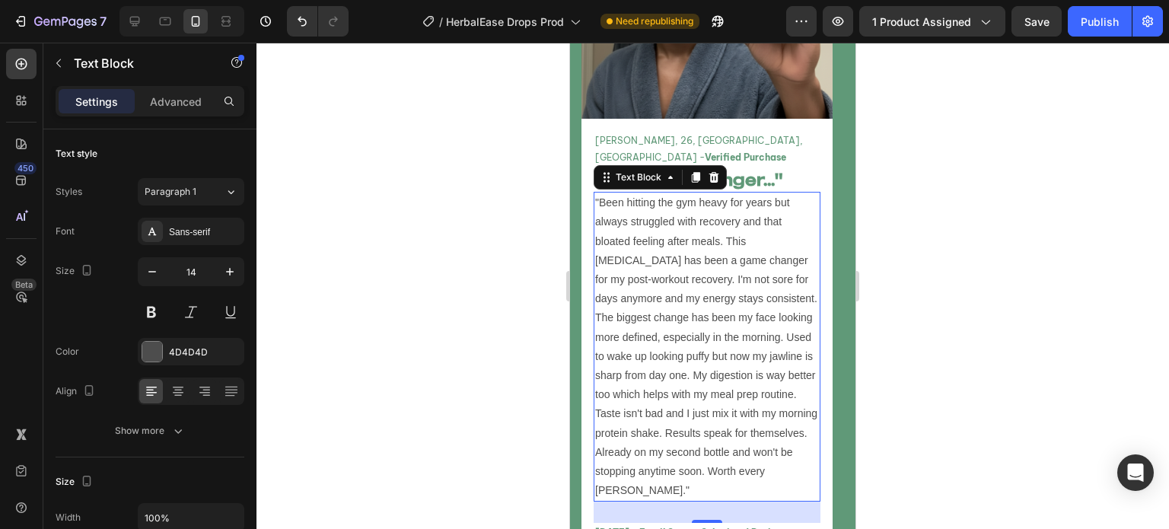
click at [825, 182] on div "[PERSON_NAME], 26, [GEOGRAPHIC_DATA], [GEOGRAPHIC_DATA] - Verified Purchase Tex…" at bounding box center [707, 337] width 251 height 436
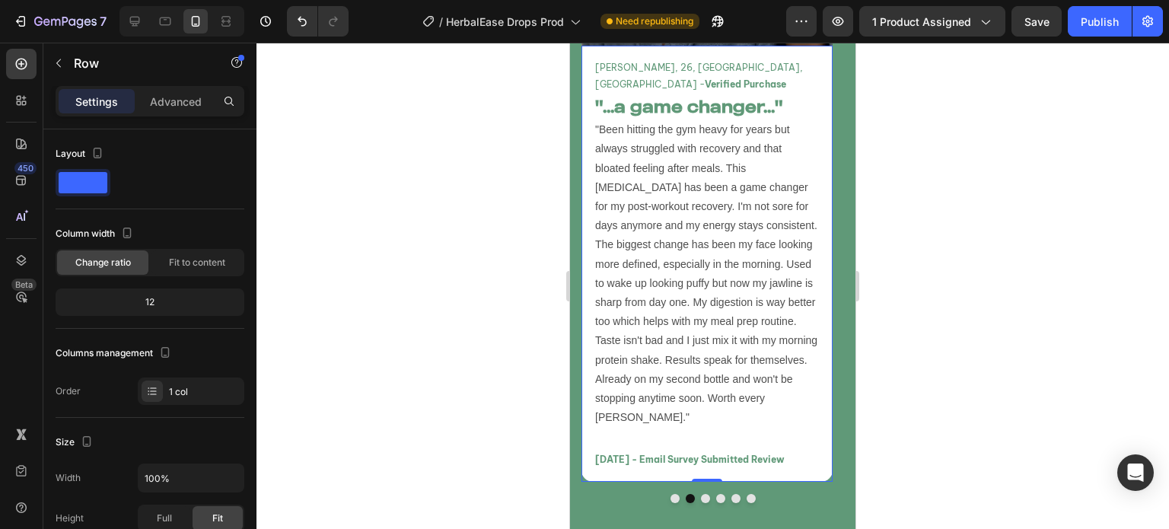
scroll to position [6039, 0]
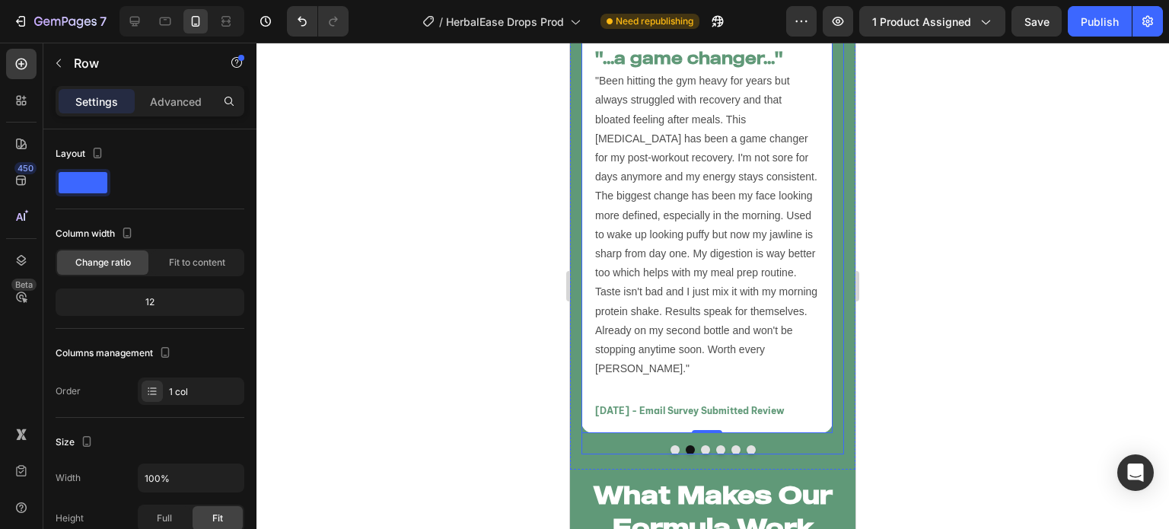
click at [701, 445] on button "Dot" at bounding box center [705, 449] width 9 height 9
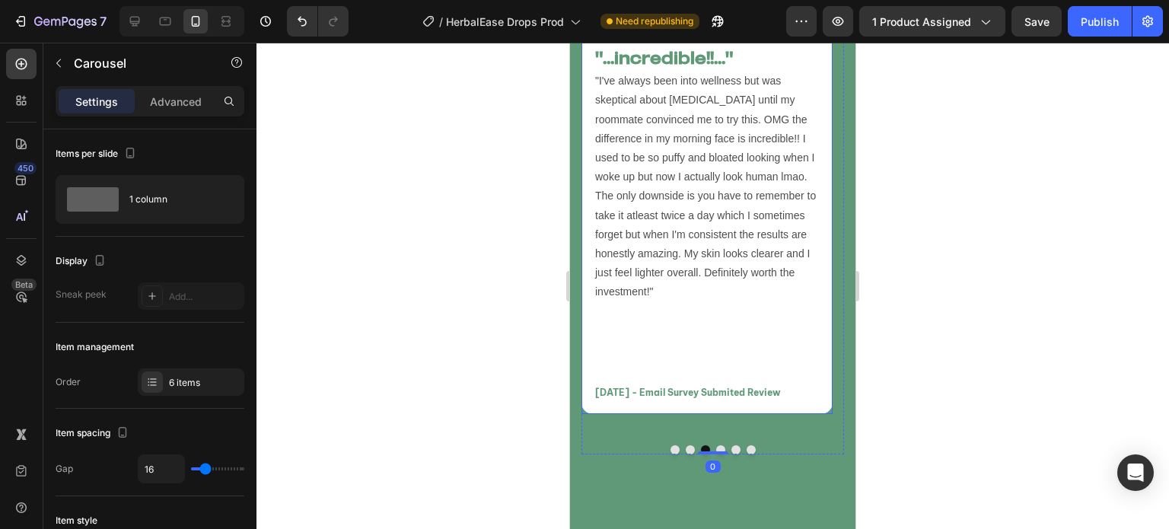
scroll to position [5884, 0]
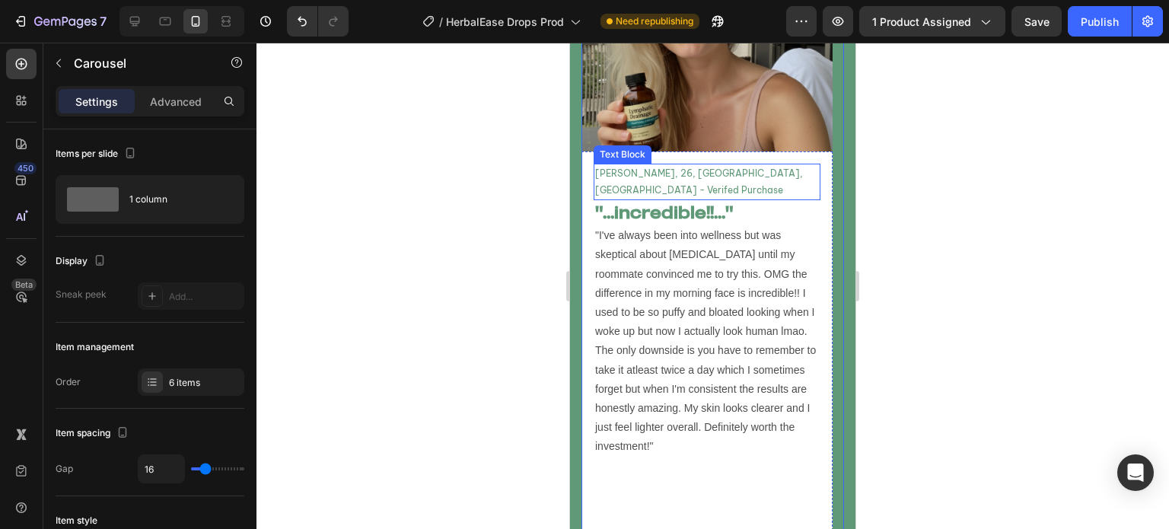
click at [763, 171] on p "[PERSON_NAME], 26, [GEOGRAPHIC_DATA], [GEOGRAPHIC_DATA] - Verifed Purchase" at bounding box center [707, 181] width 224 height 33
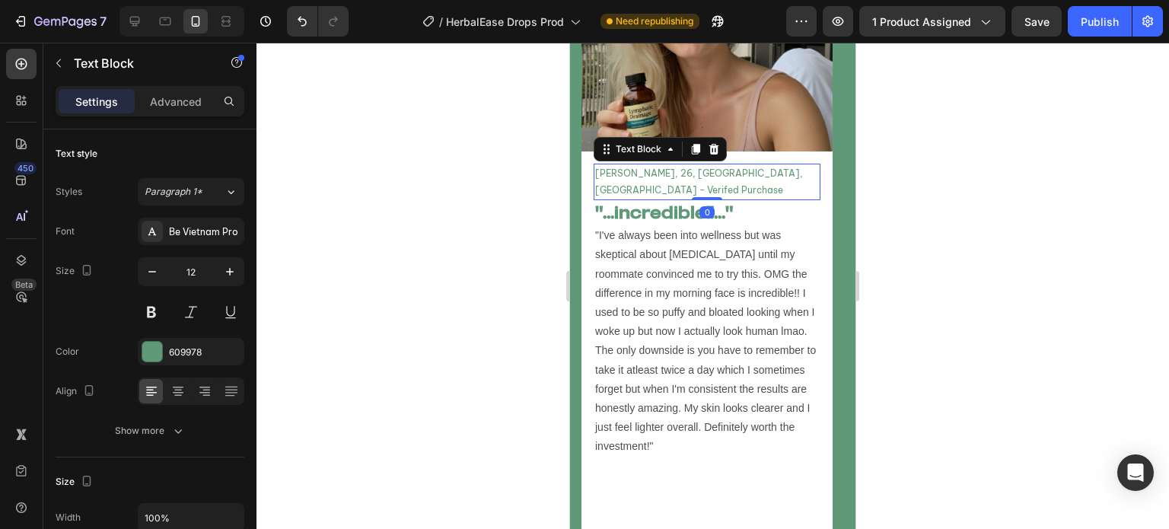
click at [763, 171] on p "[PERSON_NAME], 26, [GEOGRAPHIC_DATA], [GEOGRAPHIC_DATA] - Verifed Purchase" at bounding box center [707, 181] width 224 height 33
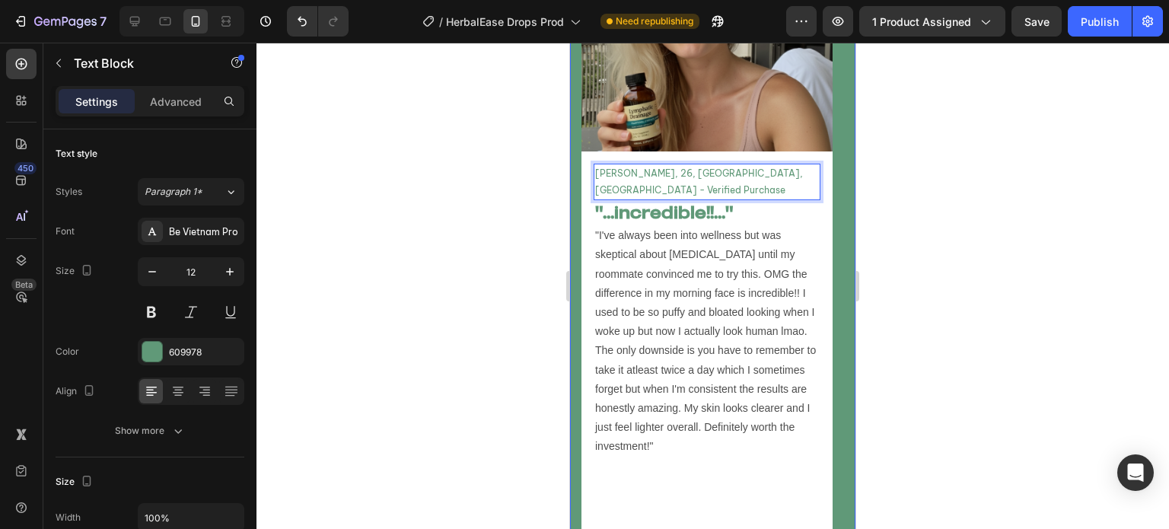
click at [830, 116] on img at bounding box center [707, 25] width 251 height 251
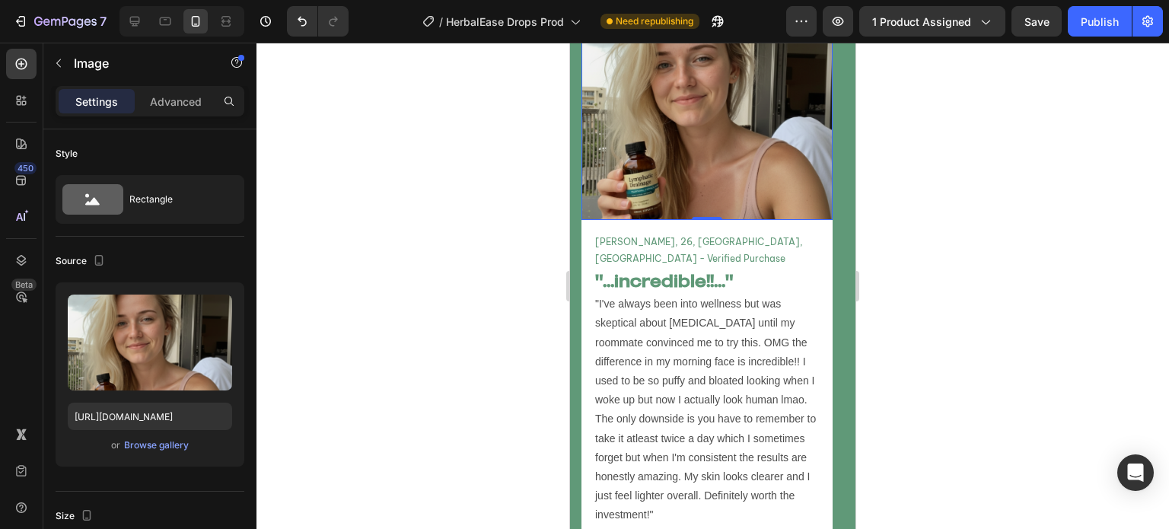
scroll to position [5816, 0]
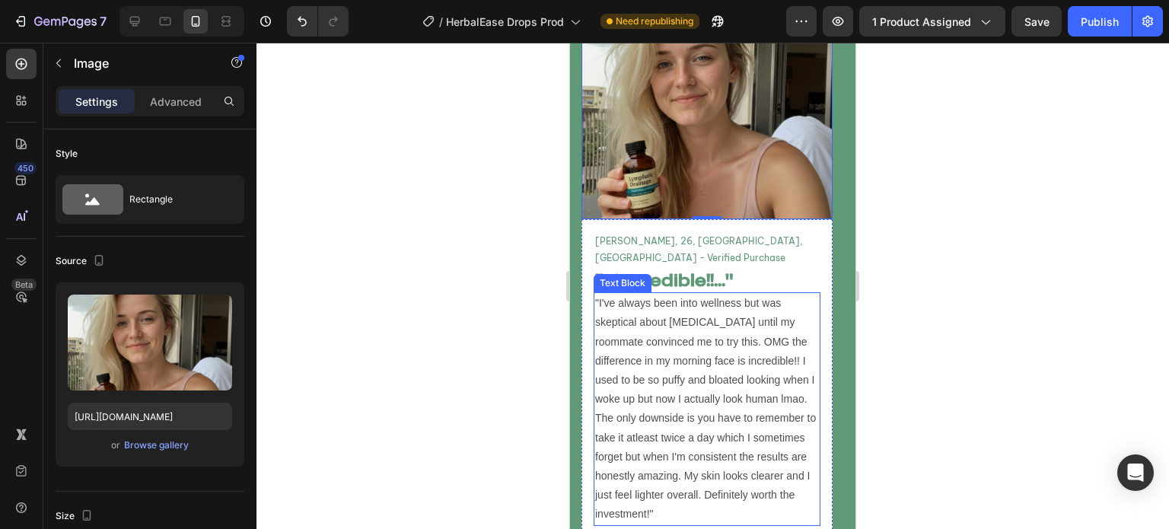
click at [775, 326] on p ""I've always been into wellness but was skeptical about [MEDICAL_DATA] until my…" at bounding box center [707, 409] width 224 height 230
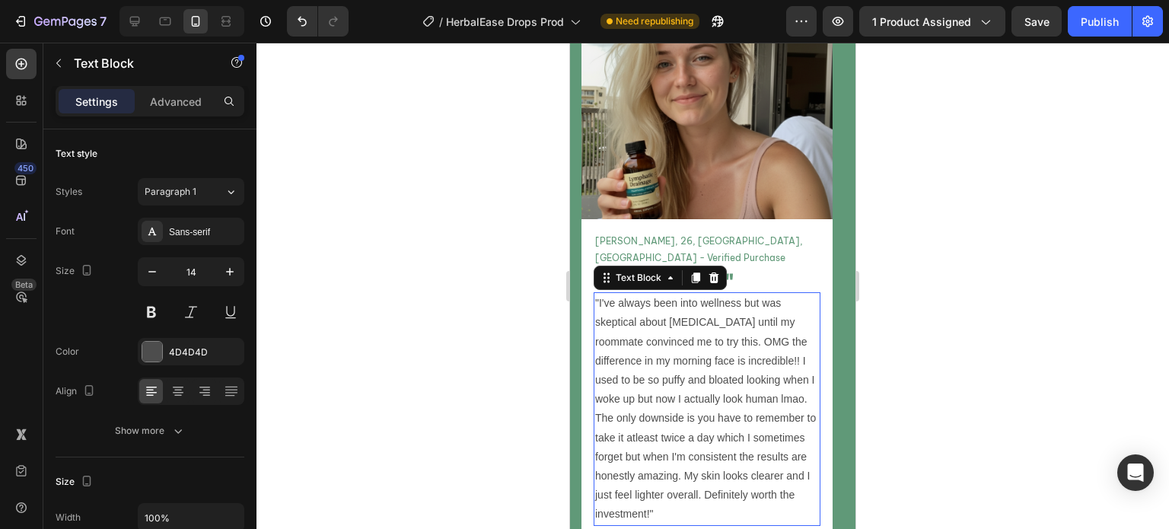
click at [775, 326] on p ""I've always been into wellness but was skeptical about [MEDICAL_DATA] until my…" at bounding box center [707, 409] width 224 height 230
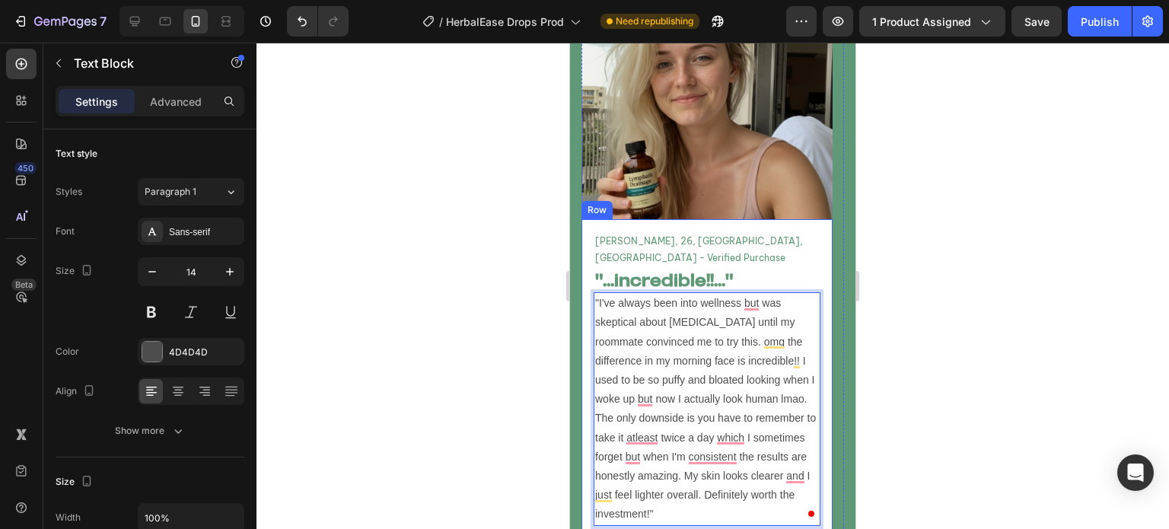
click at [821, 260] on div "[PERSON_NAME], 26, [GEOGRAPHIC_DATA], [GEOGRAPHIC_DATA] - Verified Purchase Tex…" at bounding box center [707, 427] width 251 height 417
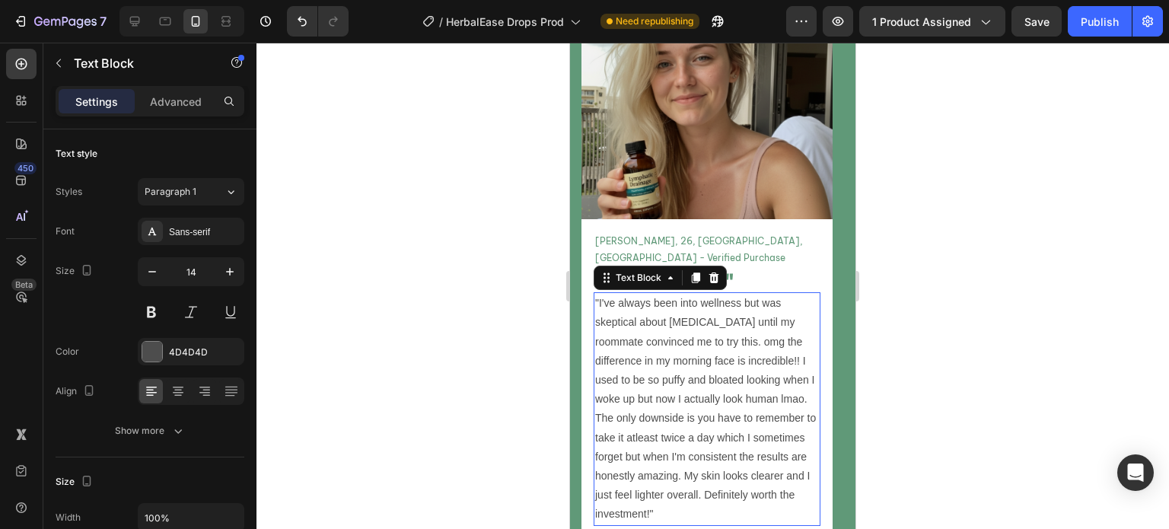
click at [783, 365] on p ""I've always been into wellness but was skeptical about [MEDICAL_DATA] until my…" at bounding box center [707, 409] width 224 height 230
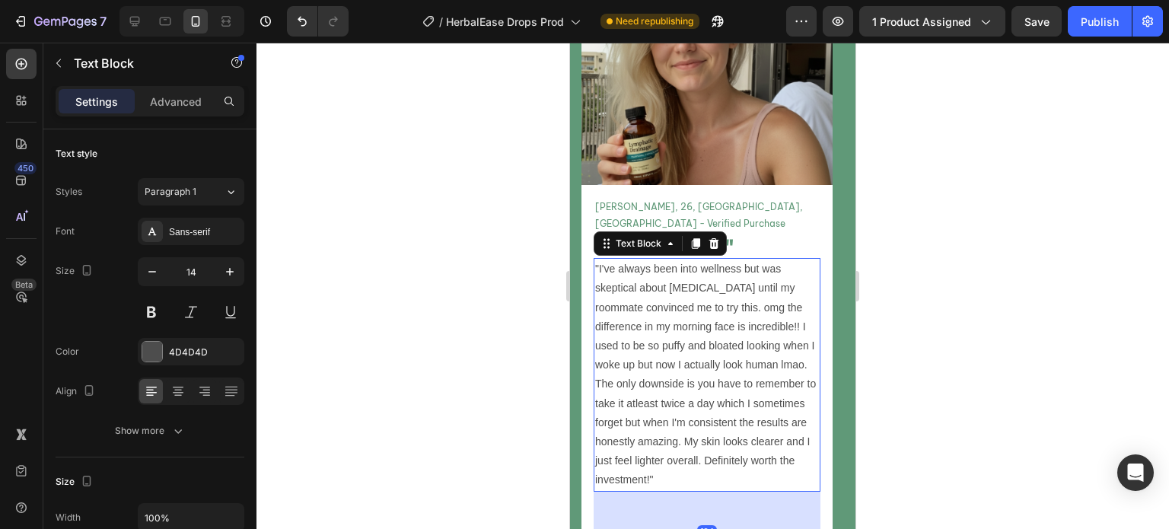
scroll to position [5864, 0]
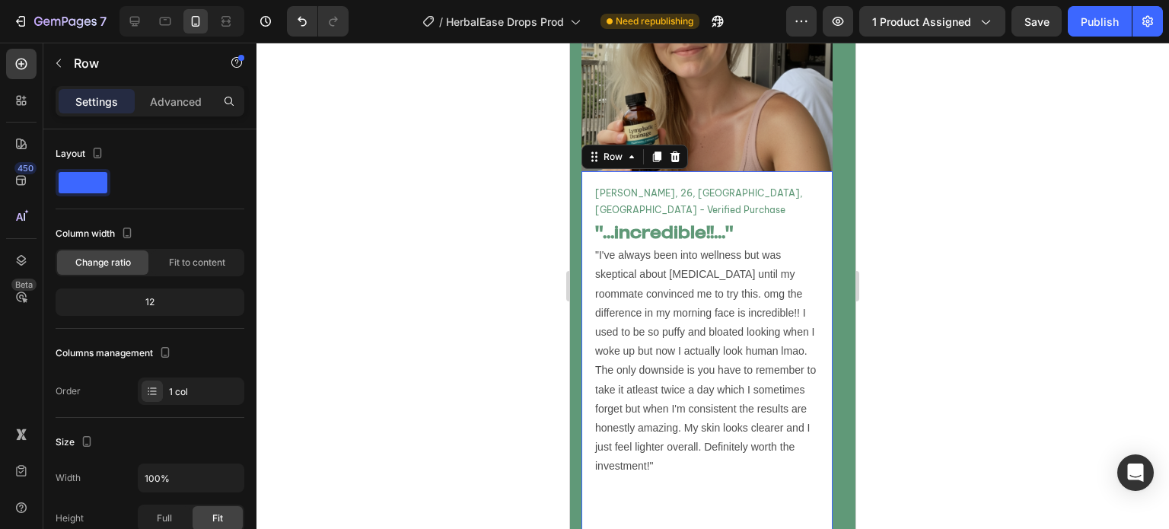
click at [828, 324] on div "[PERSON_NAME], 26, [GEOGRAPHIC_DATA], [GEOGRAPHIC_DATA] - Verified Purchase Tex…" at bounding box center [707, 379] width 251 height 417
click at [836, 328] on div "Image [PERSON_NAME], 24, [GEOGRAPHIC_DATA], [GEOGRAPHIC_DATA] - Verified Purcha…" at bounding box center [713, 272] width 286 height 743
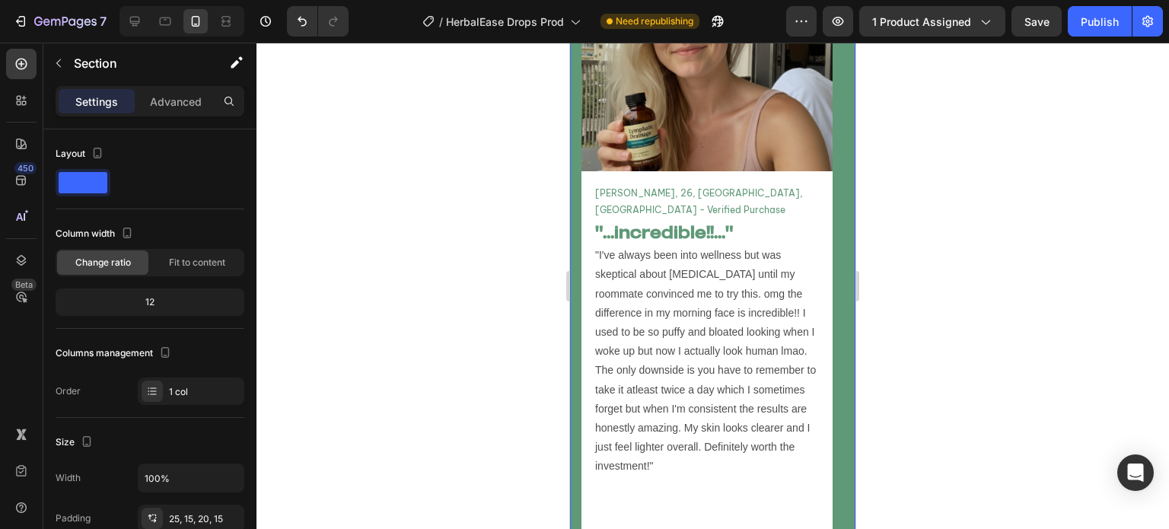
scroll to position [6140, 0]
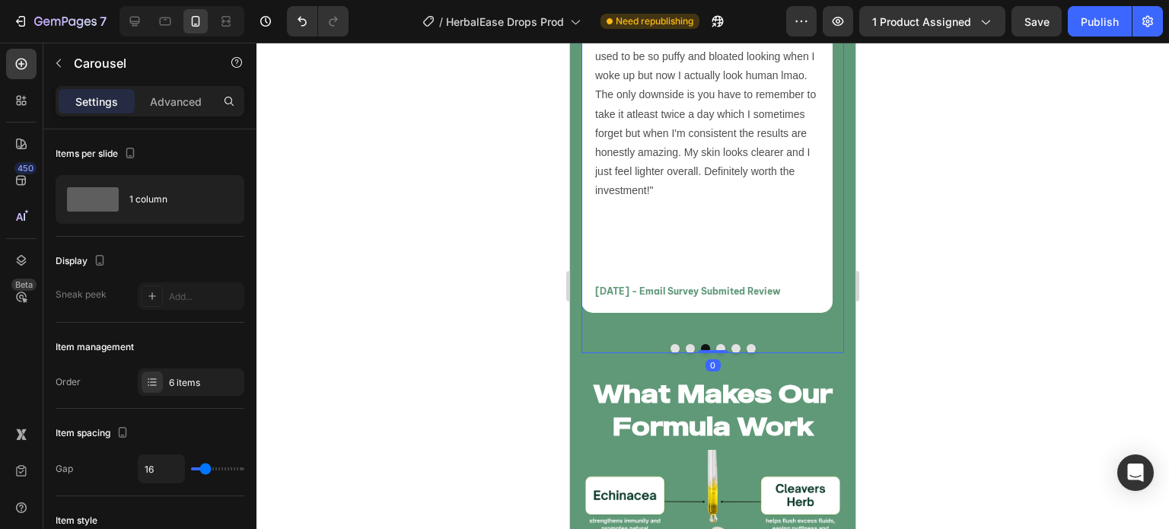
click at [716, 344] on button "Dot" at bounding box center [720, 348] width 9 height 9
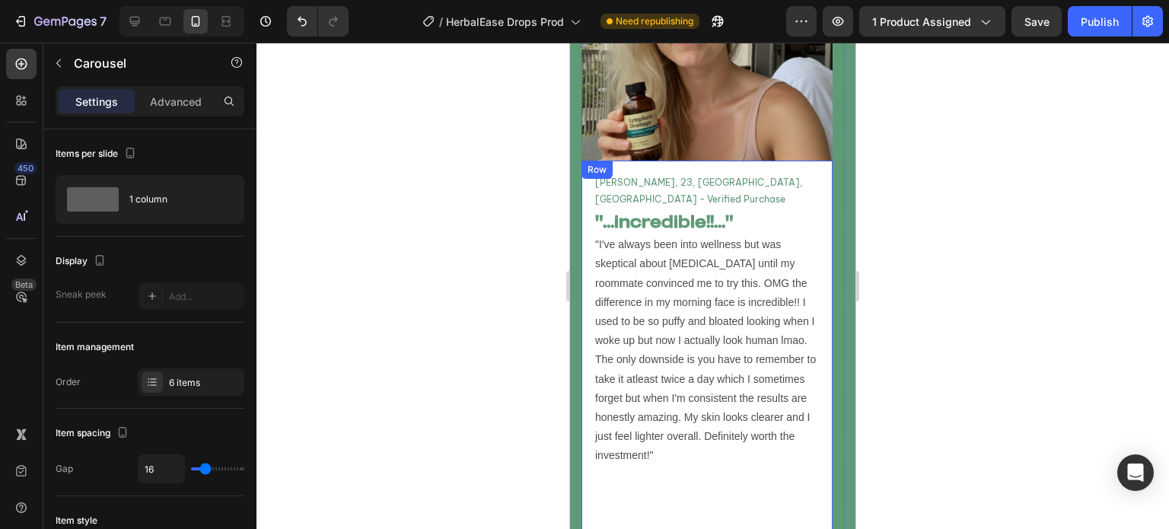
scroll to position [5972, 0]
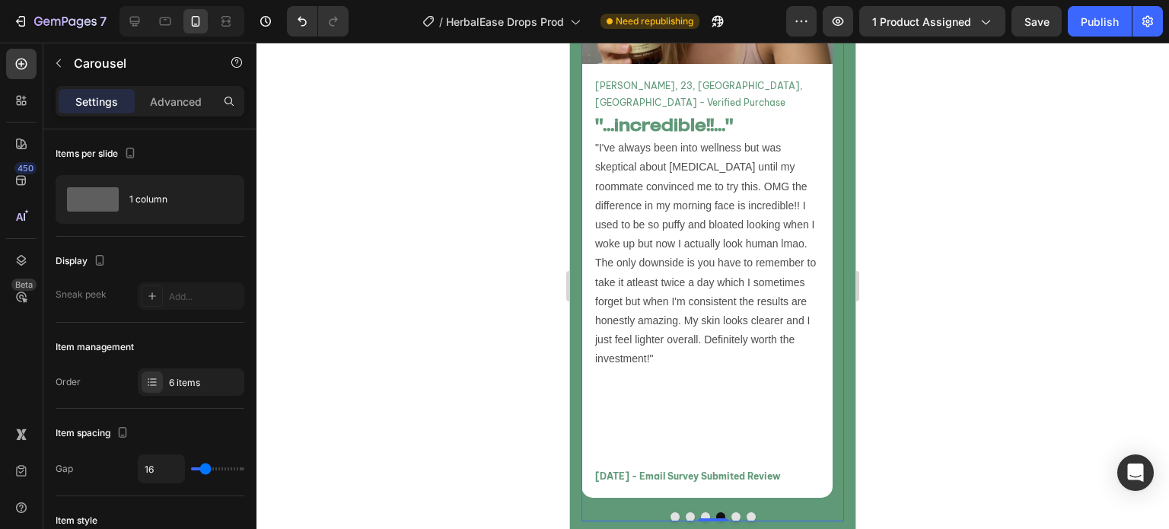
click at [694, 493] on div "Image [PERSON_NAME], 24, [GEOGRAPHIC_DATA], [GEOGRAPHIC_DATA] - Verified Purcha…" at bounding box center [713, 167] width 263 height 709
click at [701, 512] on button "Dot" at bounding box center [705, 516] width 9 height 9
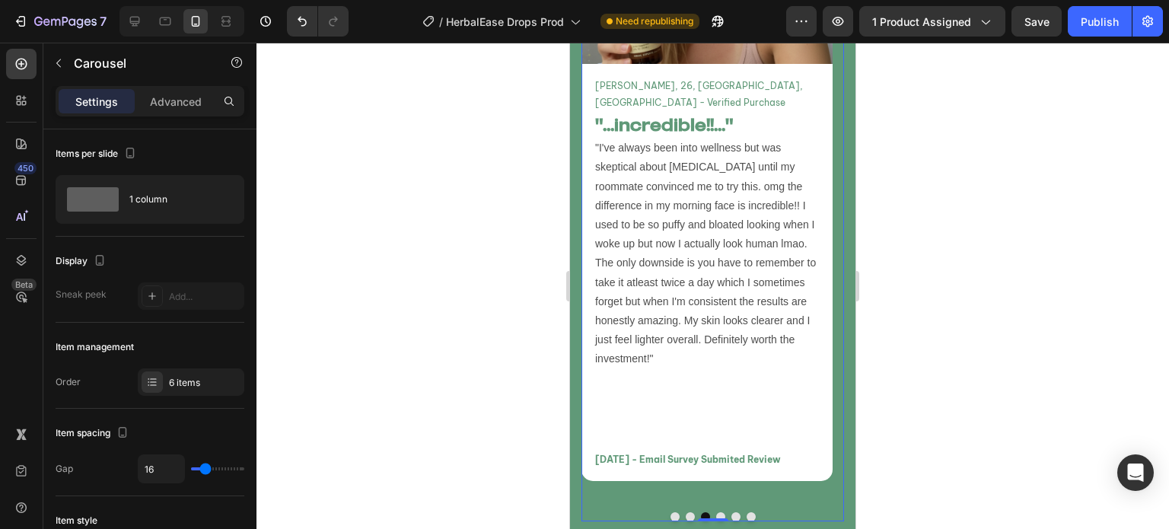
click at [710, 512] on div at bounding box center [713, 516] width 263 height 9
click at [687, 512] on button "Dot" at bounding box center [690, 516] width 9 height 9
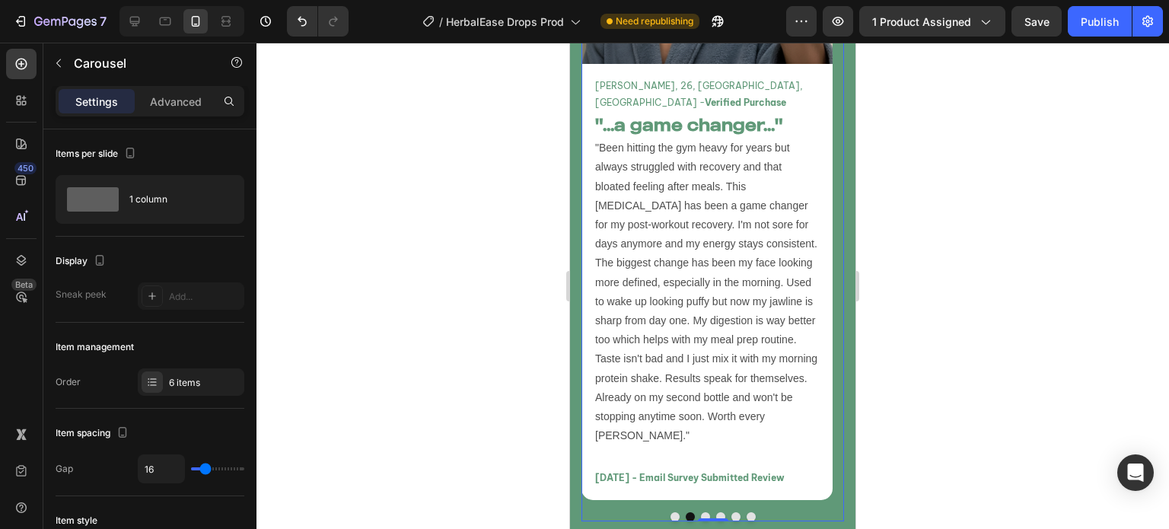
click at [701, 512] on button "Dot" at bounding box center [705, 516] width 9 height 9
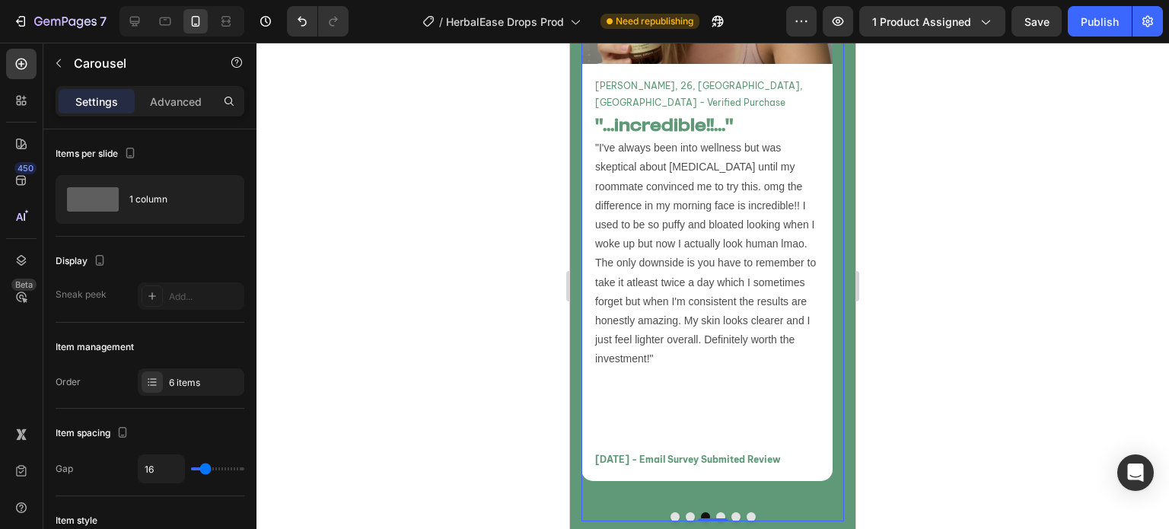
click at [716, 512] on button "Dot" at bounding box center [720, 516] width 9 height 9
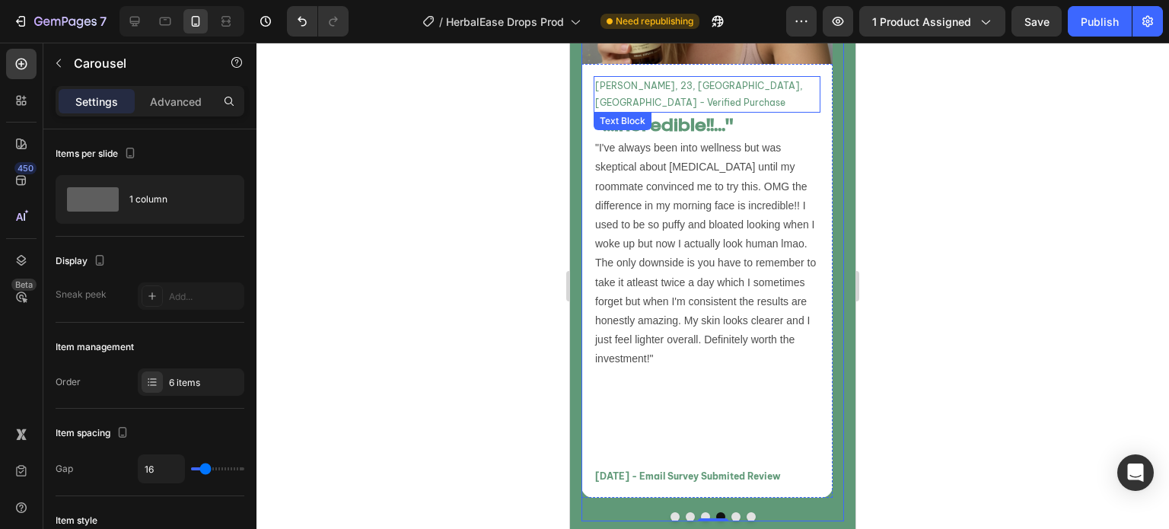
click at [621, 85] on p "[PERSON_NAME], 23, [GEOGRAPHIC_DATA], [GEOGRAPHIC_DATA] - Verified Purchase" at bounding box center [707, 94] width 224 height 33
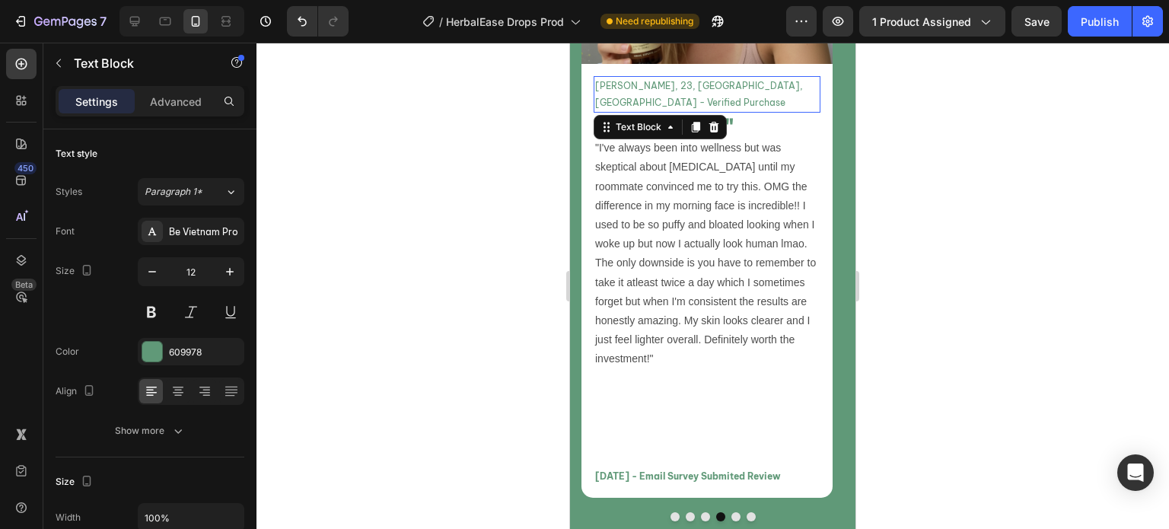
click at [621, 85] on p "[PERSON_NAME], 23, [GEOGRAPHIC_DATA], [GEOGRAPHIC_DATA] - Verified Purchase" at bounding box center [707, 94] width 224 height 33
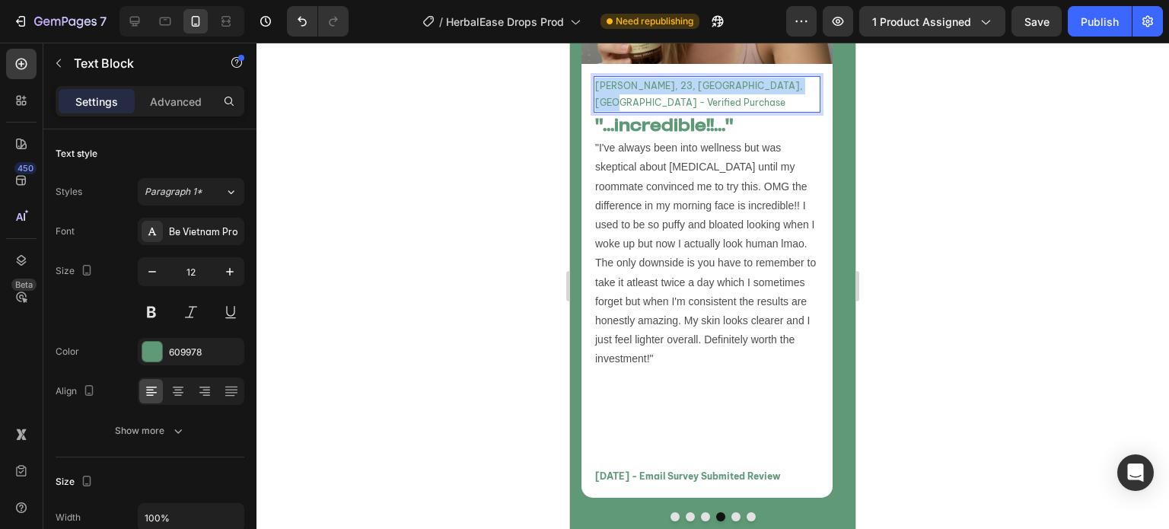
click at [621, 85] on p "[PERSON_NAME], 23, [GEOGRAPHIC_DATA], [GEOGRAPHIC_DATA] - Verified Purchase" at bounding box center [707, 94] width 224 height 33
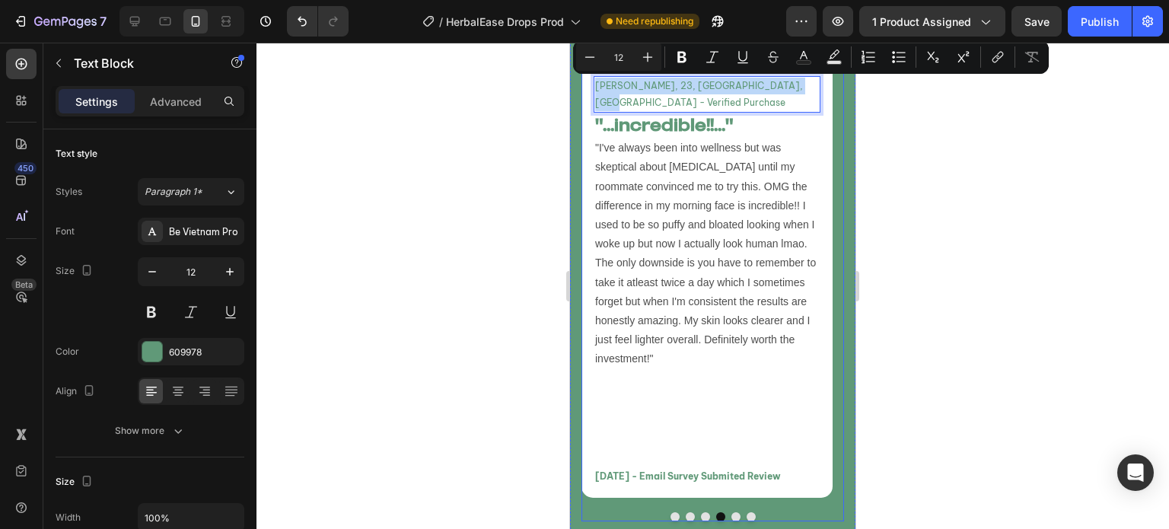
click at [701, 512] on button "Dot" at bounding box center [705, 516] width 9 height 9
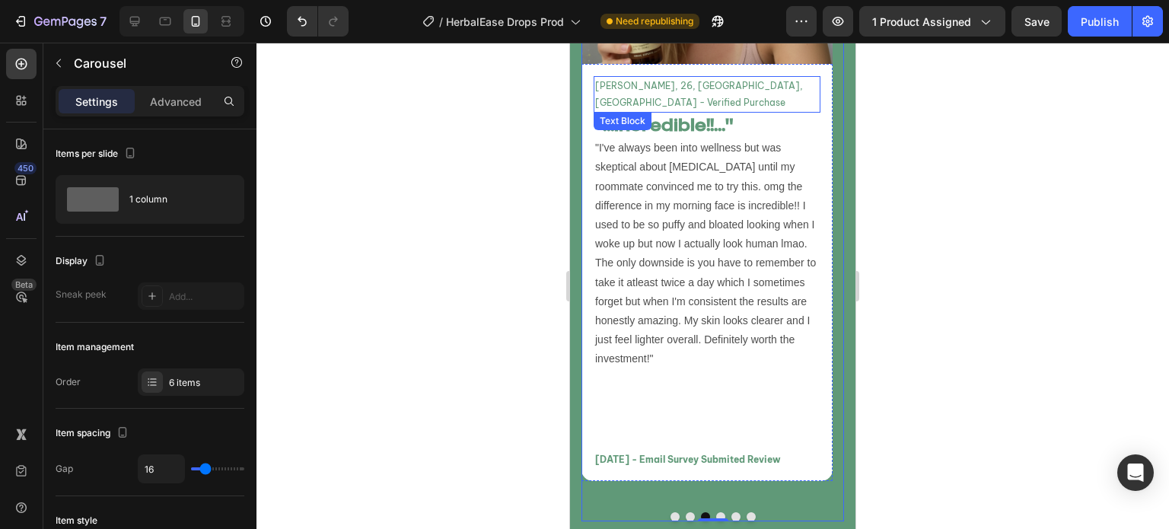
click at [700, 78] on p "[PERSON_NAME], 26, [GEOGRAPHIC_DATA], [GEOGRAPHIC_DATA] - Verified Purchase" at bounding box center [707, 94] width 224 height 33
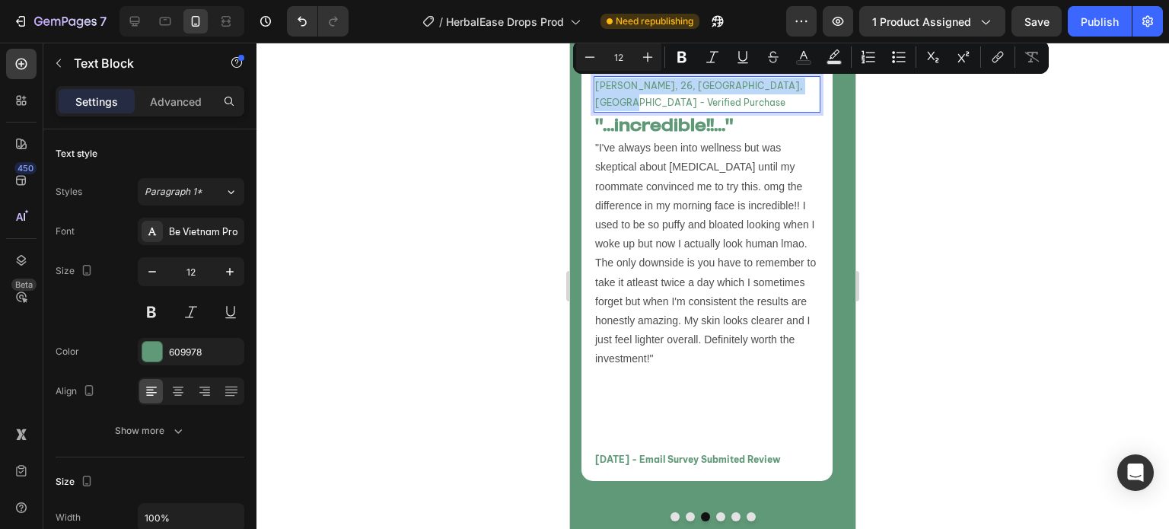
click at [700, 78] on p "[PERSON_NAME], 26, [GEOGRAPHIC_DATA], [GEOGRAPHIC_DATA] - Verified Purchase" at bounding box center [707, 94] width 224 height 33
drag, startPoint x: 787, startPoint y: 81, endPoint x: 707, endPoint y: 85, distance: 80.8
click at [707, 85] on p "[PERSON_NAME], 23, [GEOGRAPHIC_DATA], [GEOGRAPHIC_DATA] - Verified Purchase" at bounding box center [707, 94] width 224 height 33
click at [680, 57] on icon "Editor contextual toolbar" at bounding box center [682, 57] width 9 height 11
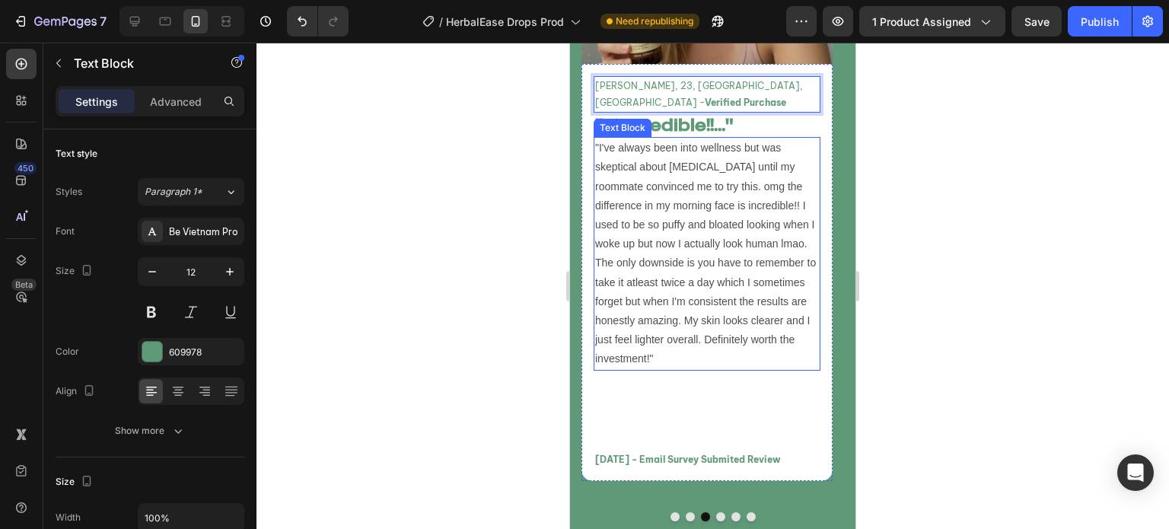
click at [764, 158] on p ""I've always been into wellness but was skeptical about [MEDICAL_DATA] until my…" at bounding box center [707, 254] width 224 height 230
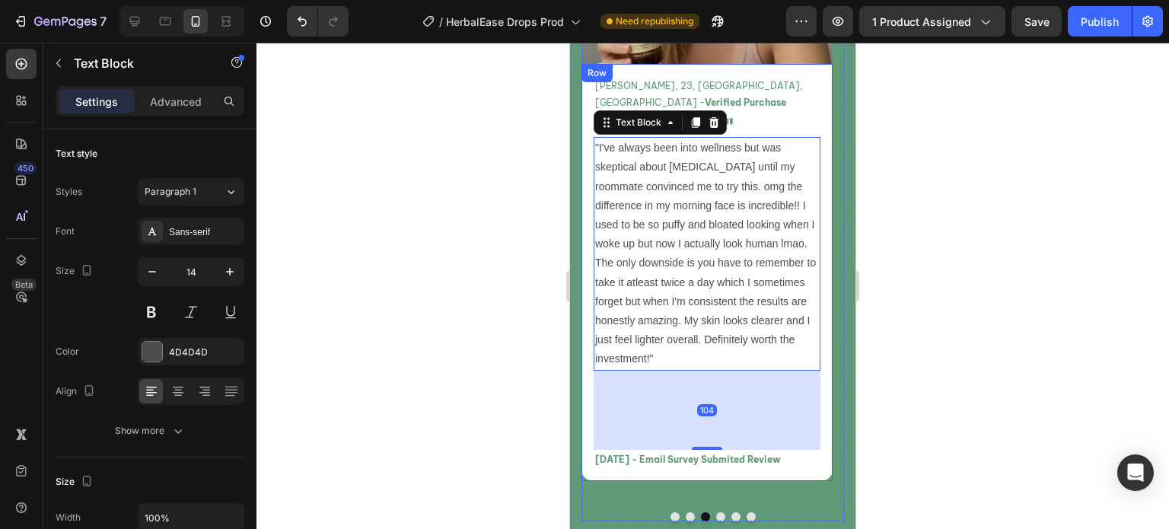
click at [825, 153] on div "[PERSON_NAME], 23, [GEOGRAPHIC_DATA], [GEOGRAPHIC_DATA] - Verified Purchase Tex…" at bounding box center [707, 272] width 251 height 417
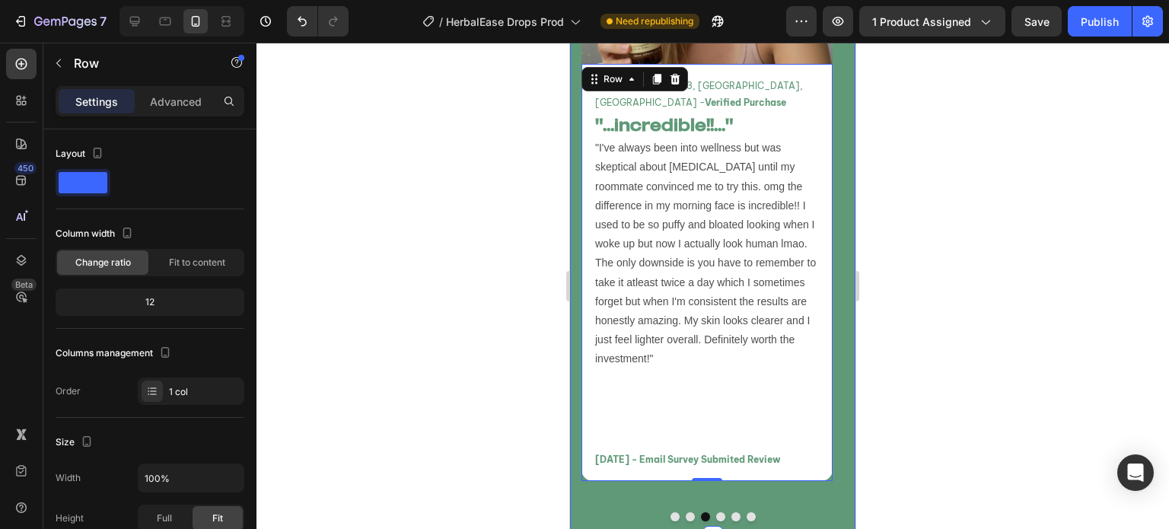
click at [837, 203] on div "Image [PERSON_NAME], 24, [GEOGRAPHIC_DATA], [GEOGRAPHIC_DATA] - Verified Purcha…" at bounding box center [713, 165] width 286 height 743
click at [726, 392] on div "[PERSON_NAME], 23, [GEOGRAPHIC_DATA], [GEOGRAPHIC_DATA] - Verified Purchase Tex…" at bounding box center [707, 272] width 227 height 393
